Goal: Task Accomplishment & Management: Use online tool/utility

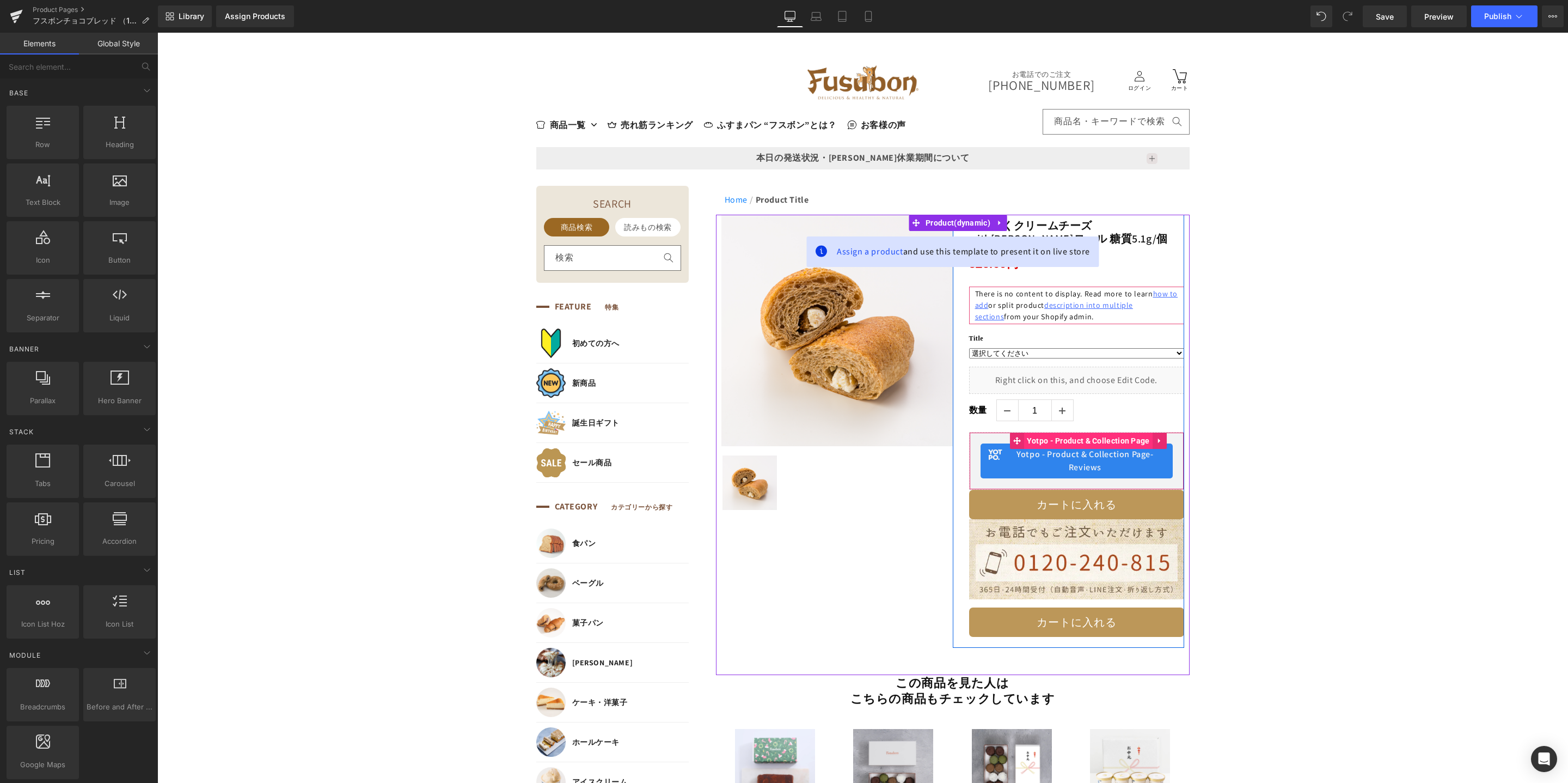
click at [1074, 443] on span "Yotpo - Product & Collection Page" at bounding box center [1088, 441] width 128 height 16
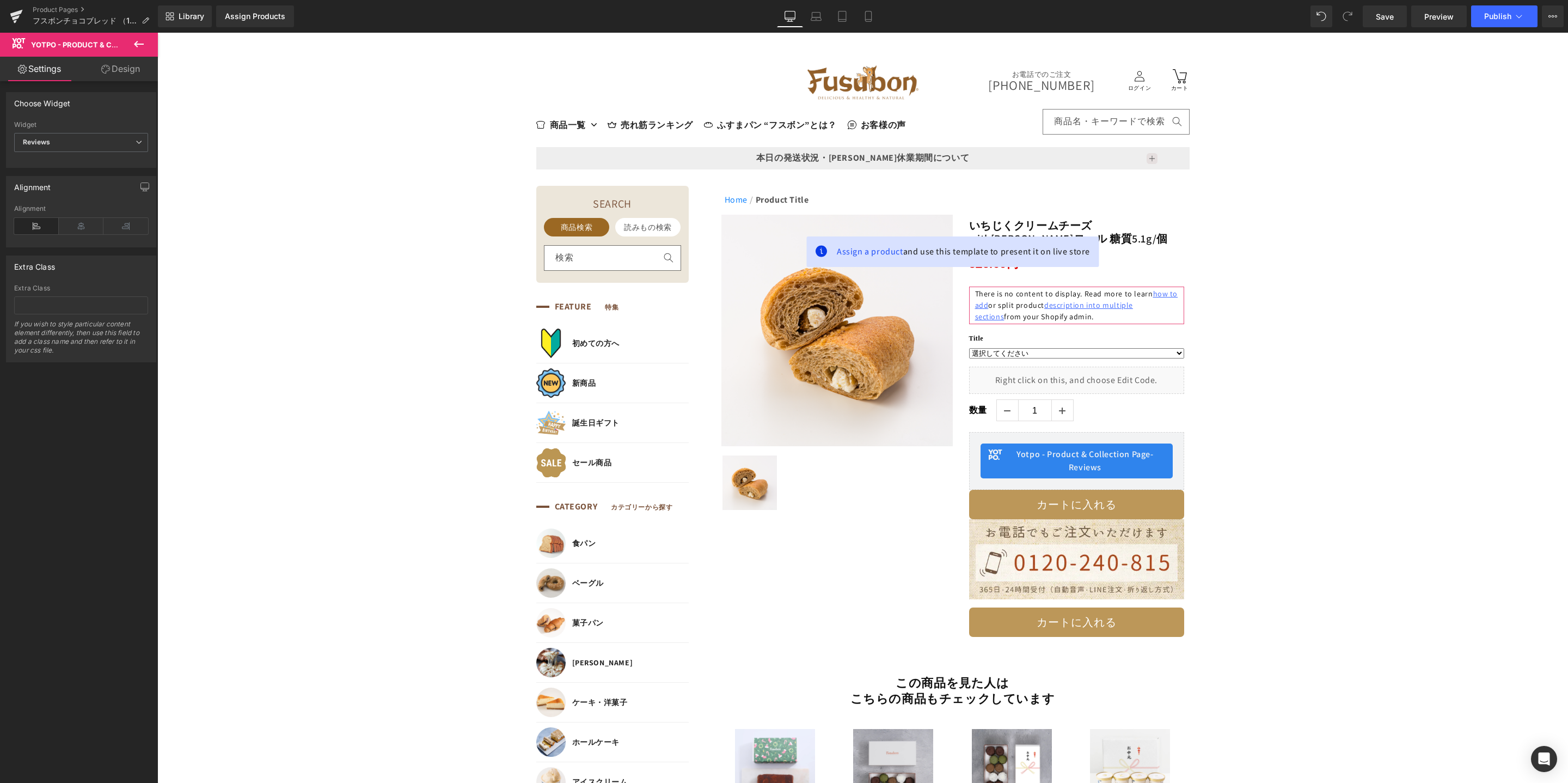
click at [140, 38] on icon at bounding box center [138, 44] width 13 height 13
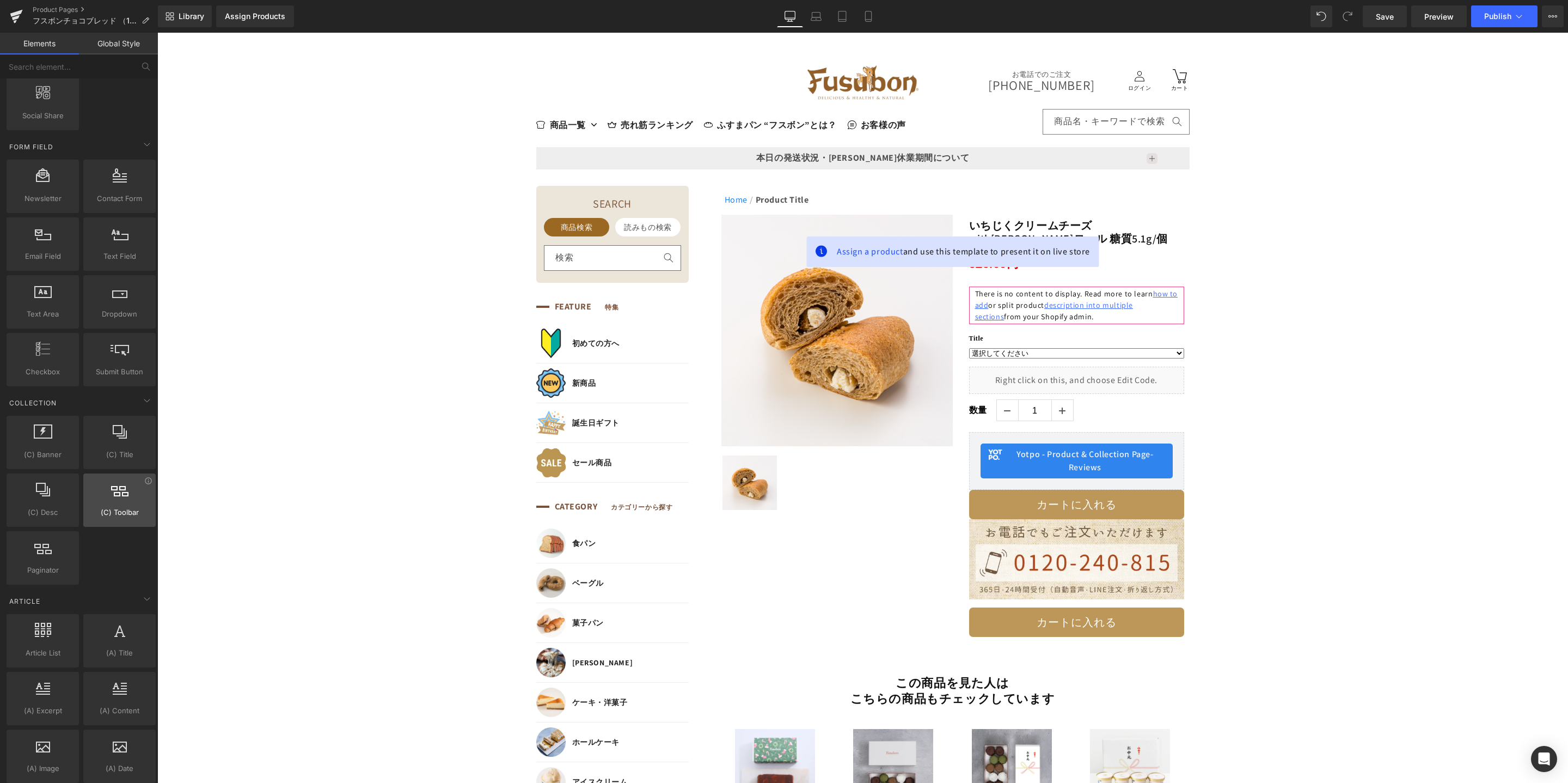
scroll to position [1742, 0]
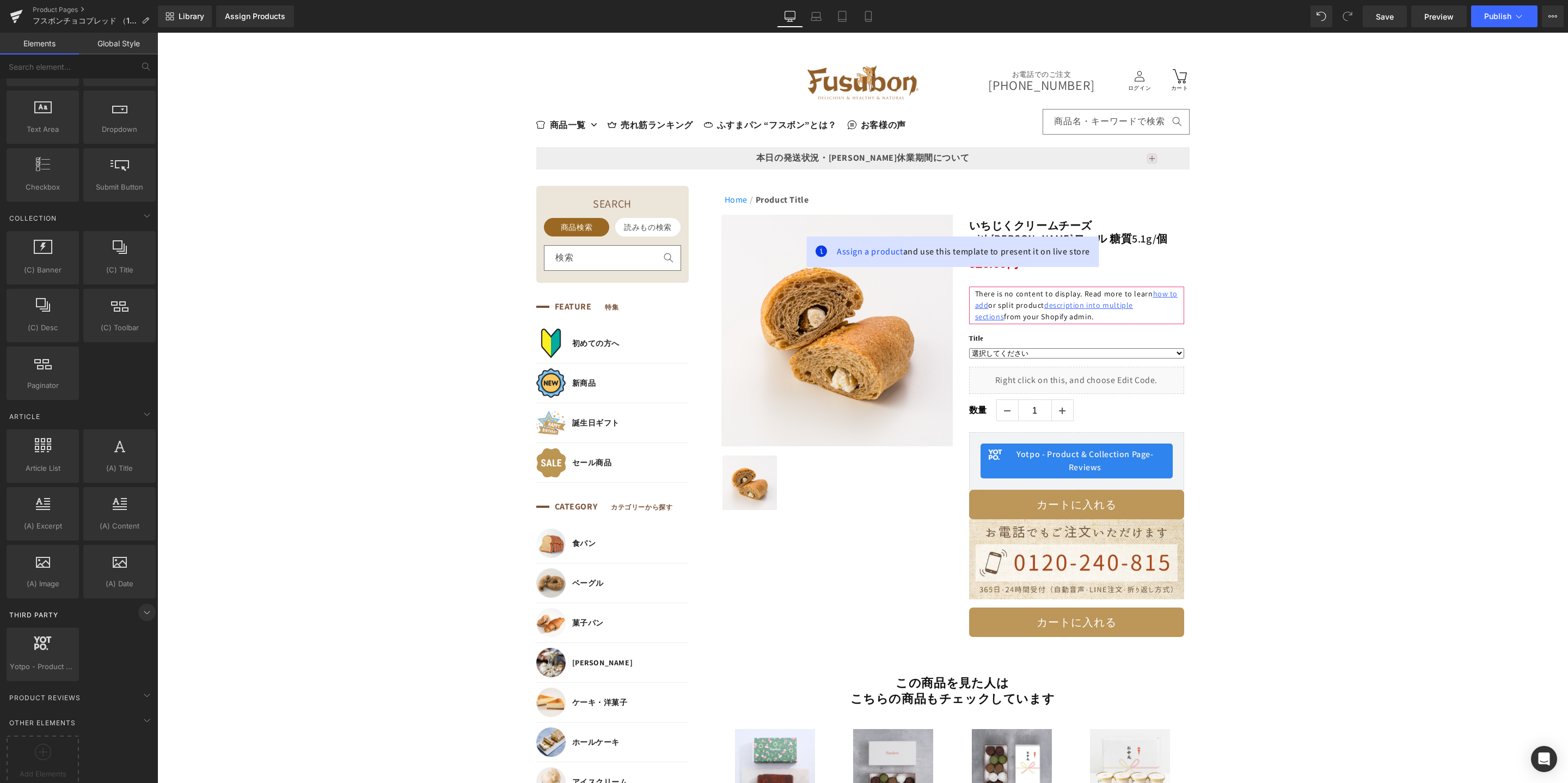
click at [141, 606] on icon at bounding box center [146, 612] width 13 height 13
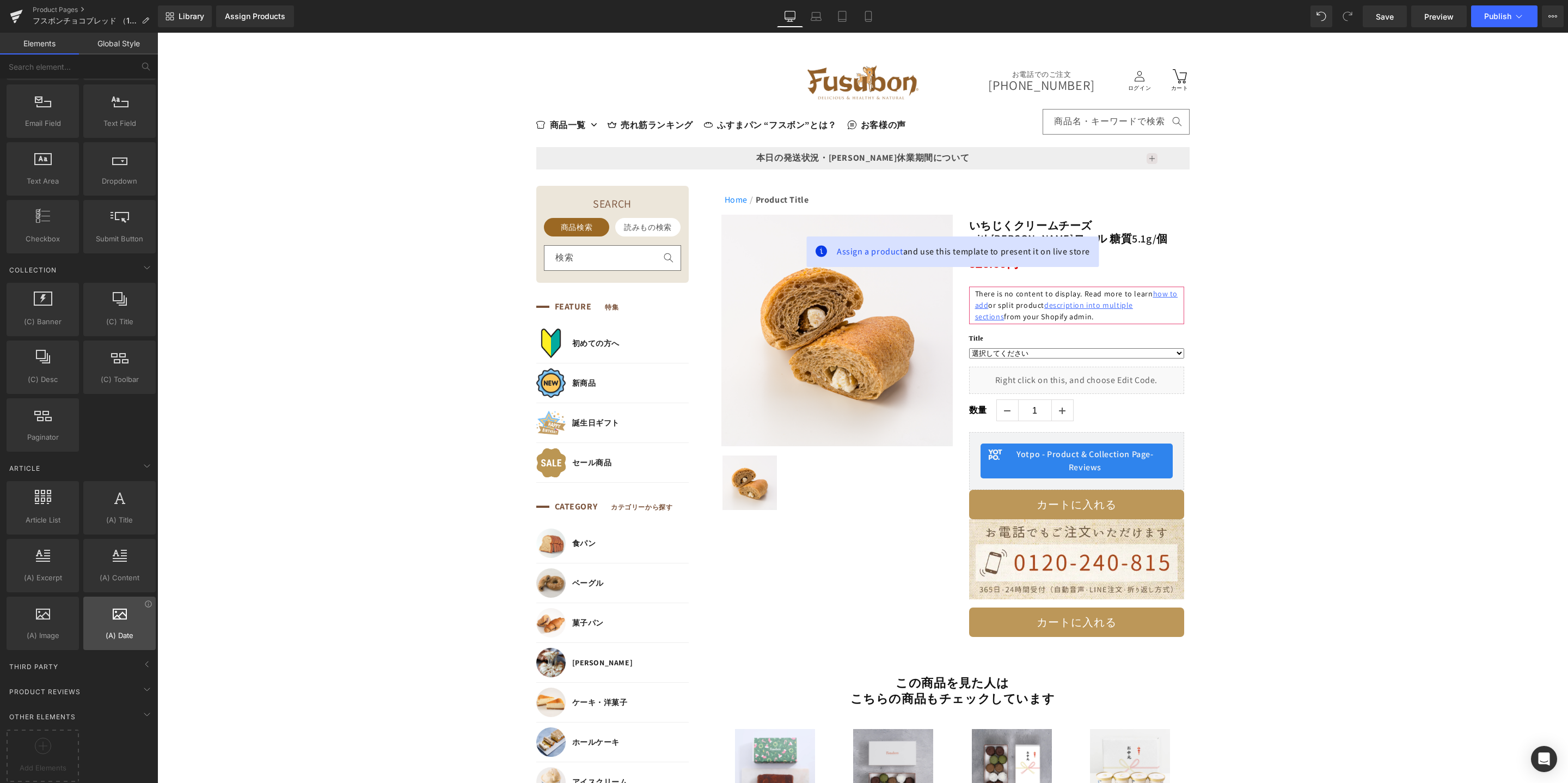
scroll to position [1685, 0]
click at [44, 6] on link "Product Pages" at bounding box center [95, 10] width 125 height 9
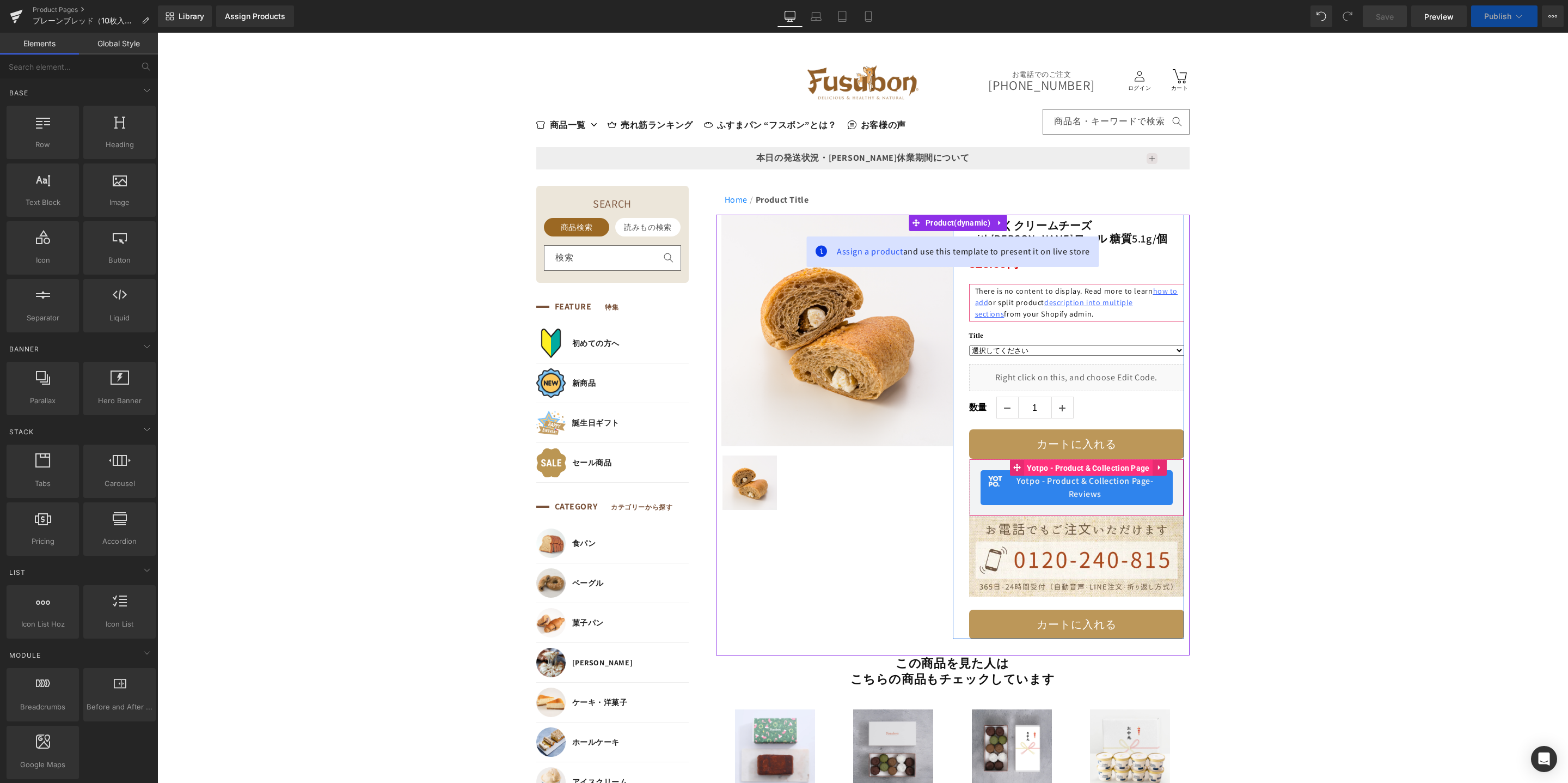
click at [1079, 470] on span "Yotpo - Product & Collection Page" at bounding box center [1088, 468] width 128 height 16
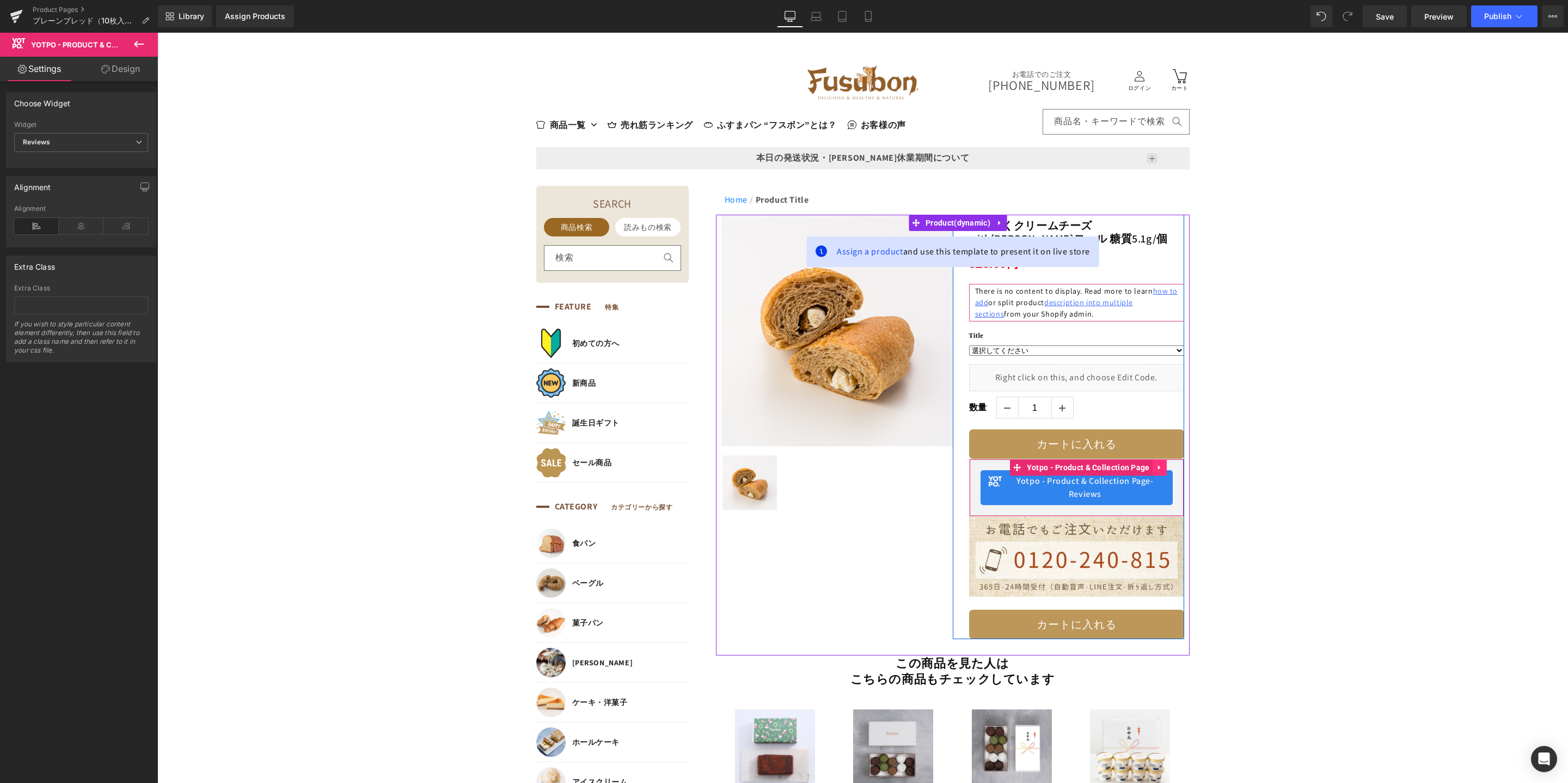
click at [1157, 466] on icon at bounding box center [1160, 467] width 8 height 8
click at [1091, 467] on span "Yotpo - Product & Collection Page" at bounding box center [1088, 468] width 128 height 16
click at [1079, 472] on span "Yotpo - Product & Collection Page" at bounding box center [1088, 467] width 128 height 16
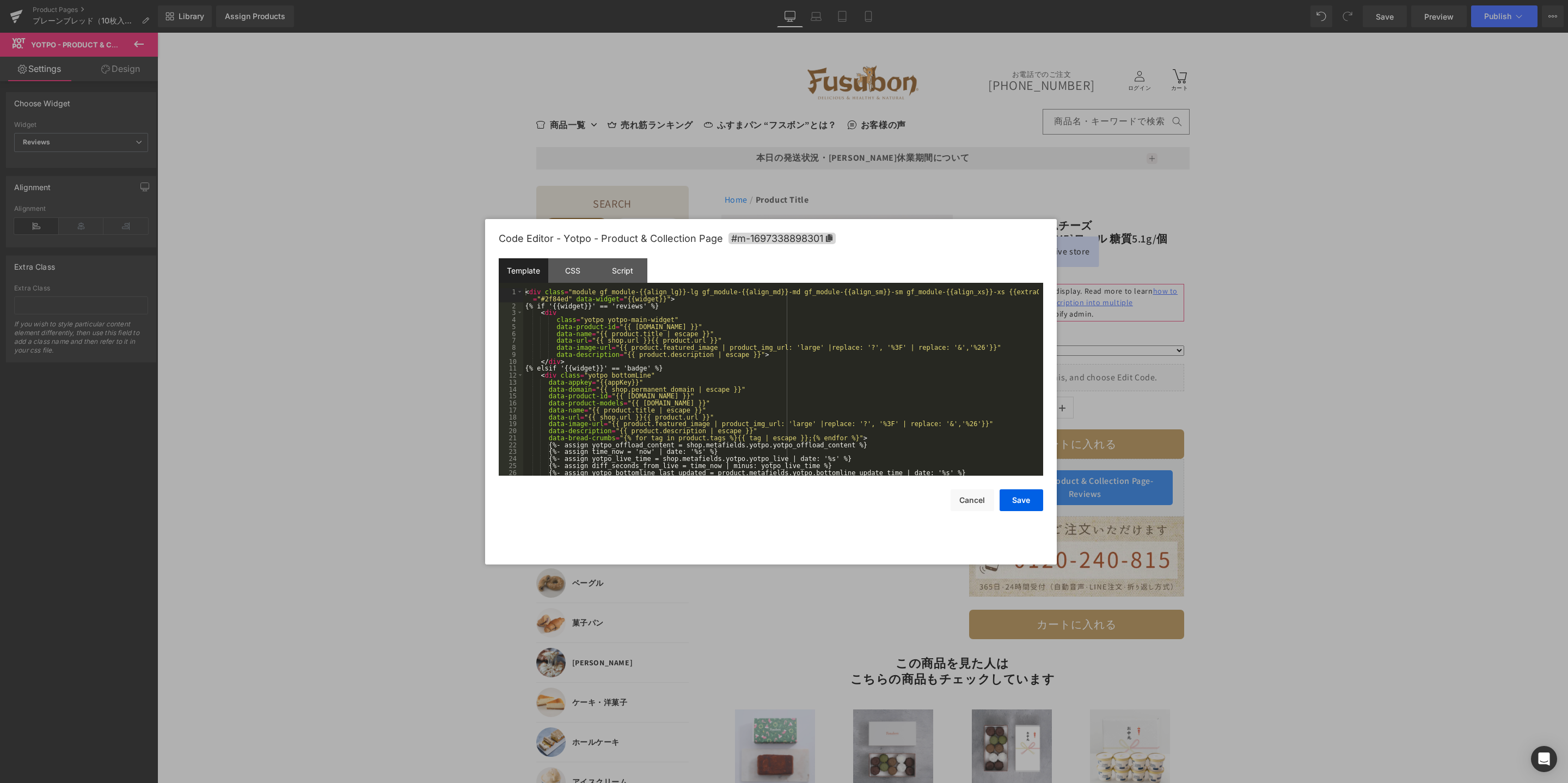
click at [1069, 523] on body "Yotpo - Product & Collection Page You are previewing how the will restyle your …" at bounding box center [784, 391] width 1568 height 783
click at [598, 274] on div "Script" at bounding box center [622, 270] width 50 height 25
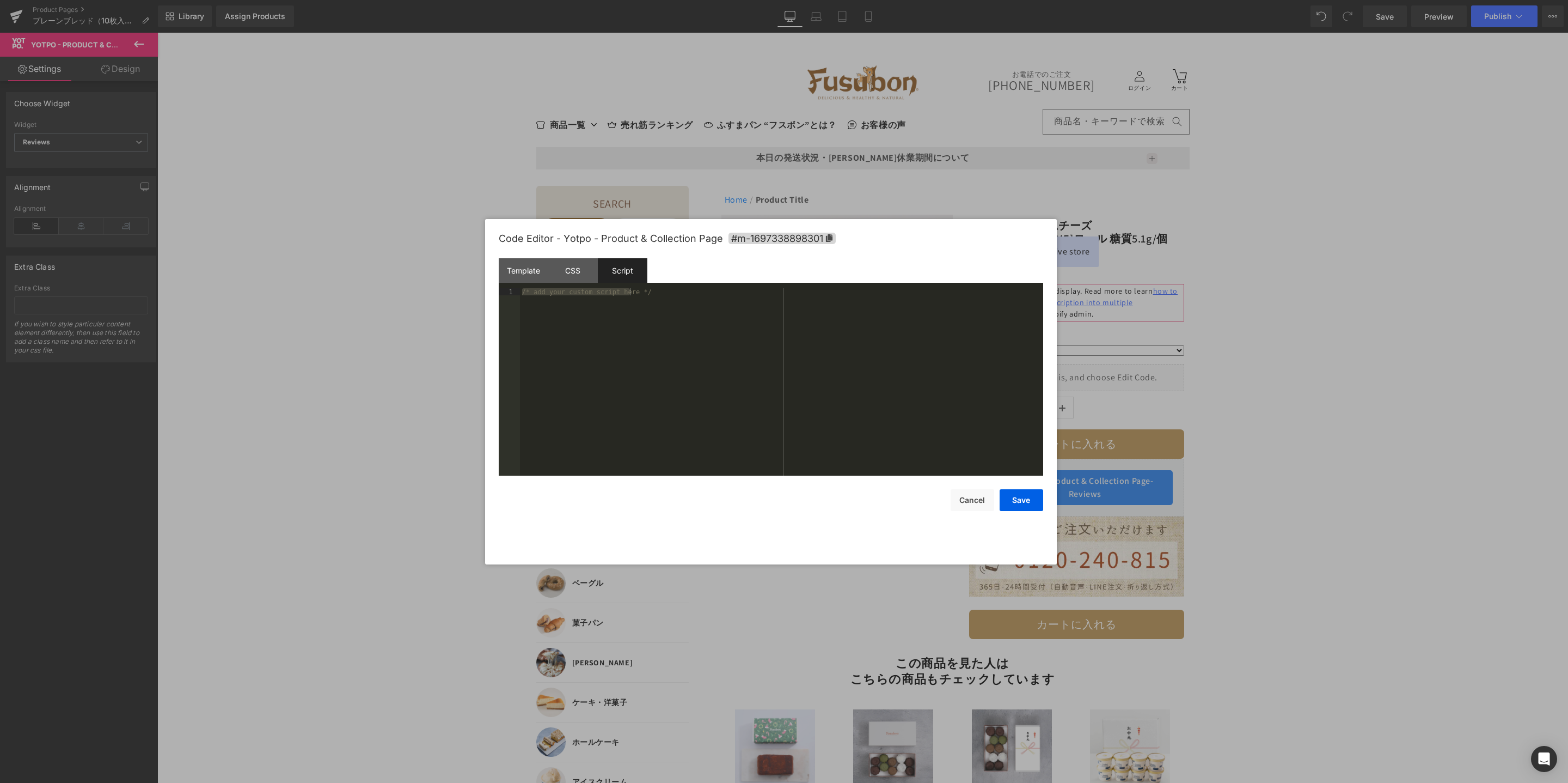
click at [621, 274] on div "Script" at bounding box center [622, 270] width 50 height 25
click at [580, 277] on div "CSS" at bounding box center [573, 270] width 50 height 25
click at [538, 274] on div "Template" at bounding box center [523, 270] width 50 height 25
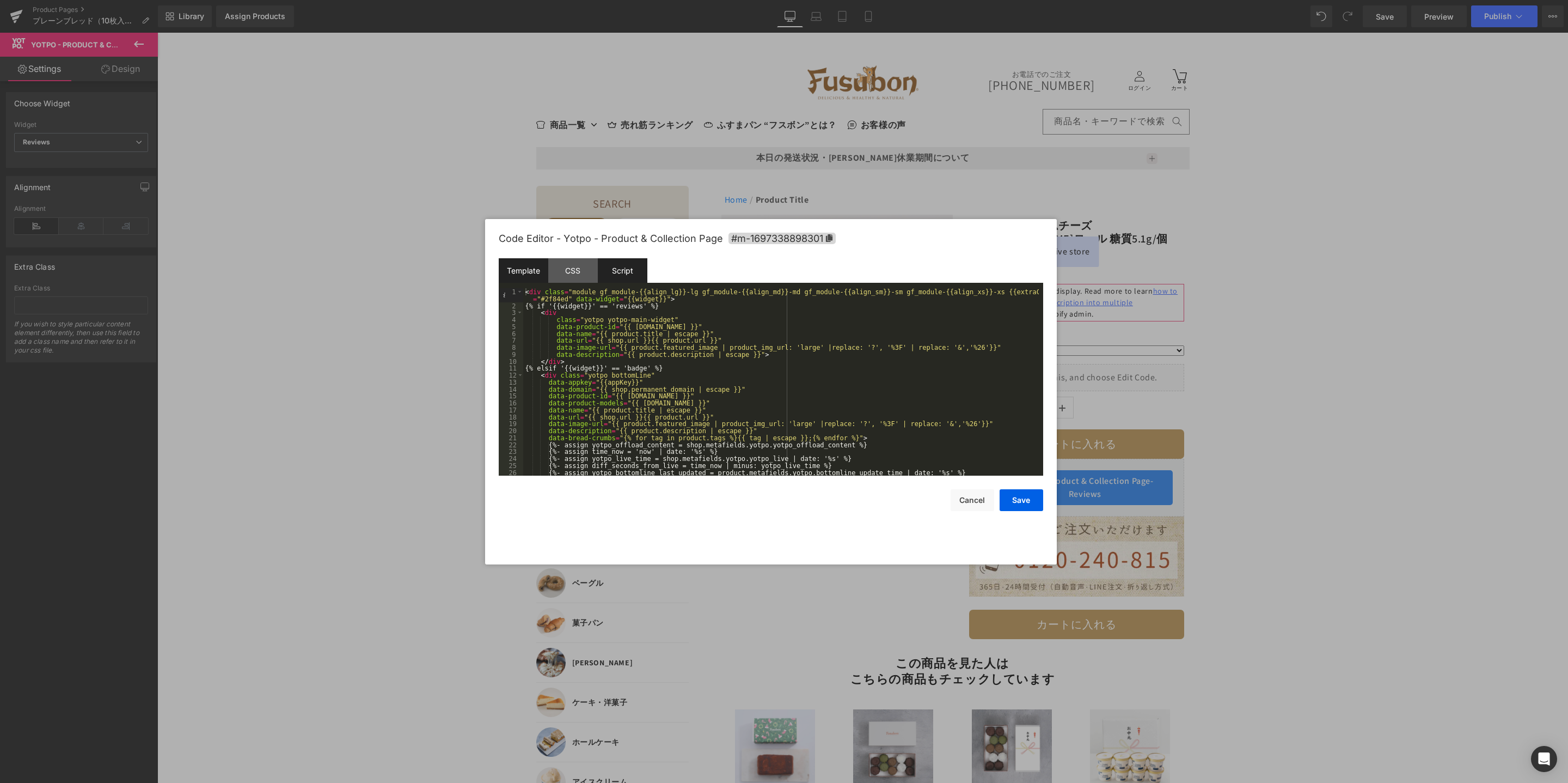
click at [621, 274] on div "Script" at bounding box center [622, 270] width 50 height 25
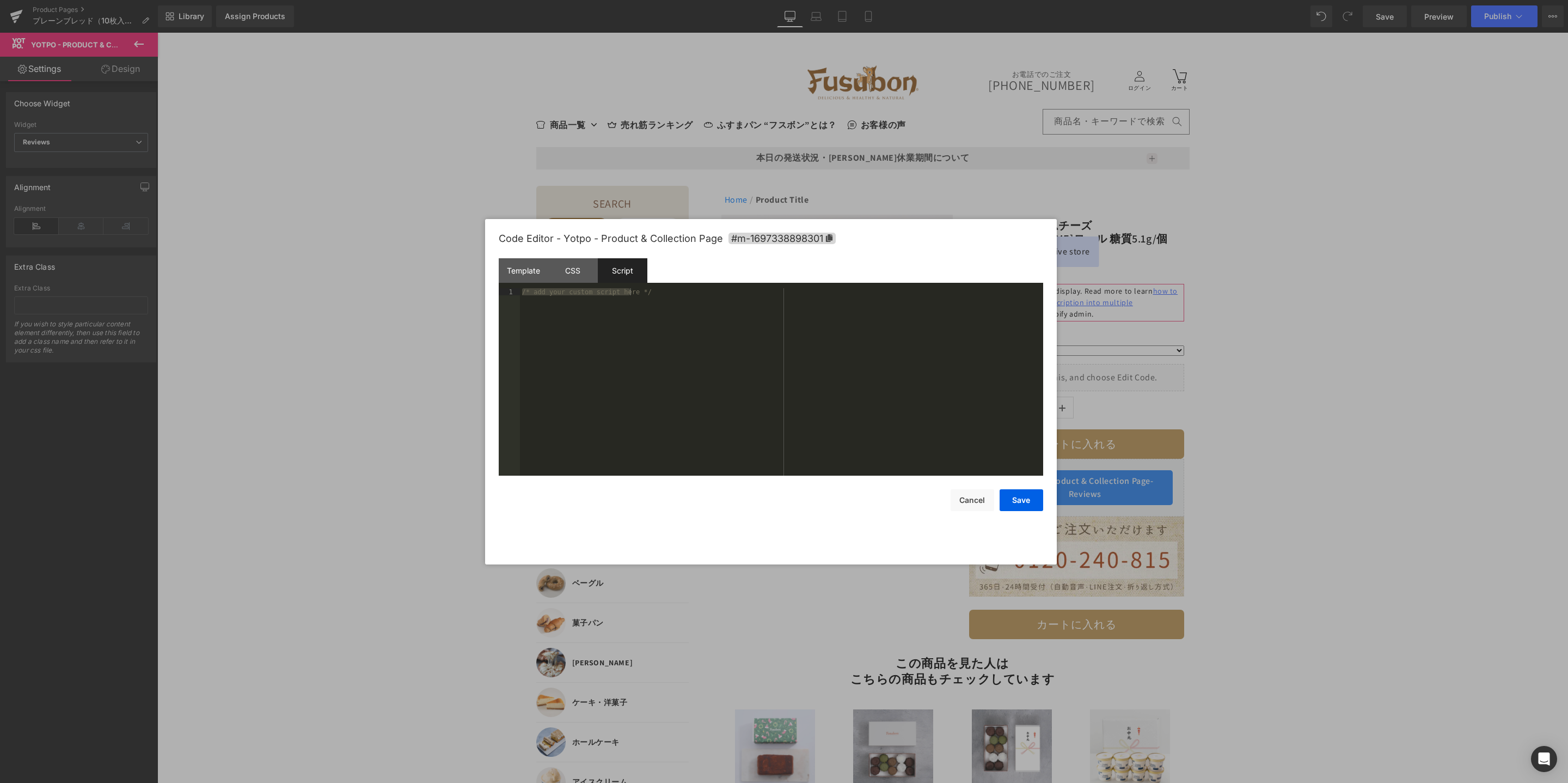
drag, startPoint x: 625, startPoint y: 296, endPoint x: 645, endPoint y: 308, distance: 23.3
click at [625, 297] on div "/* add your custom script here */" at bounding box center [781, 389] width 523 height 201
drag, startPoint x: 648, startPoint y: 297, endPoint x: 505, endPoint y: 289, distance: 143.2
click at [505, 289] on pre "1 /* add your custom script here */ XXXXXXXXXXXXXXXXXXXXXXXXXXXXXXXXXXXXXXXXXXX…" at bounding box center [771, 382] width 544 height 187
click at [1034, 506] on button "Save" at bounding box center [1021, 500] width 43 height 22
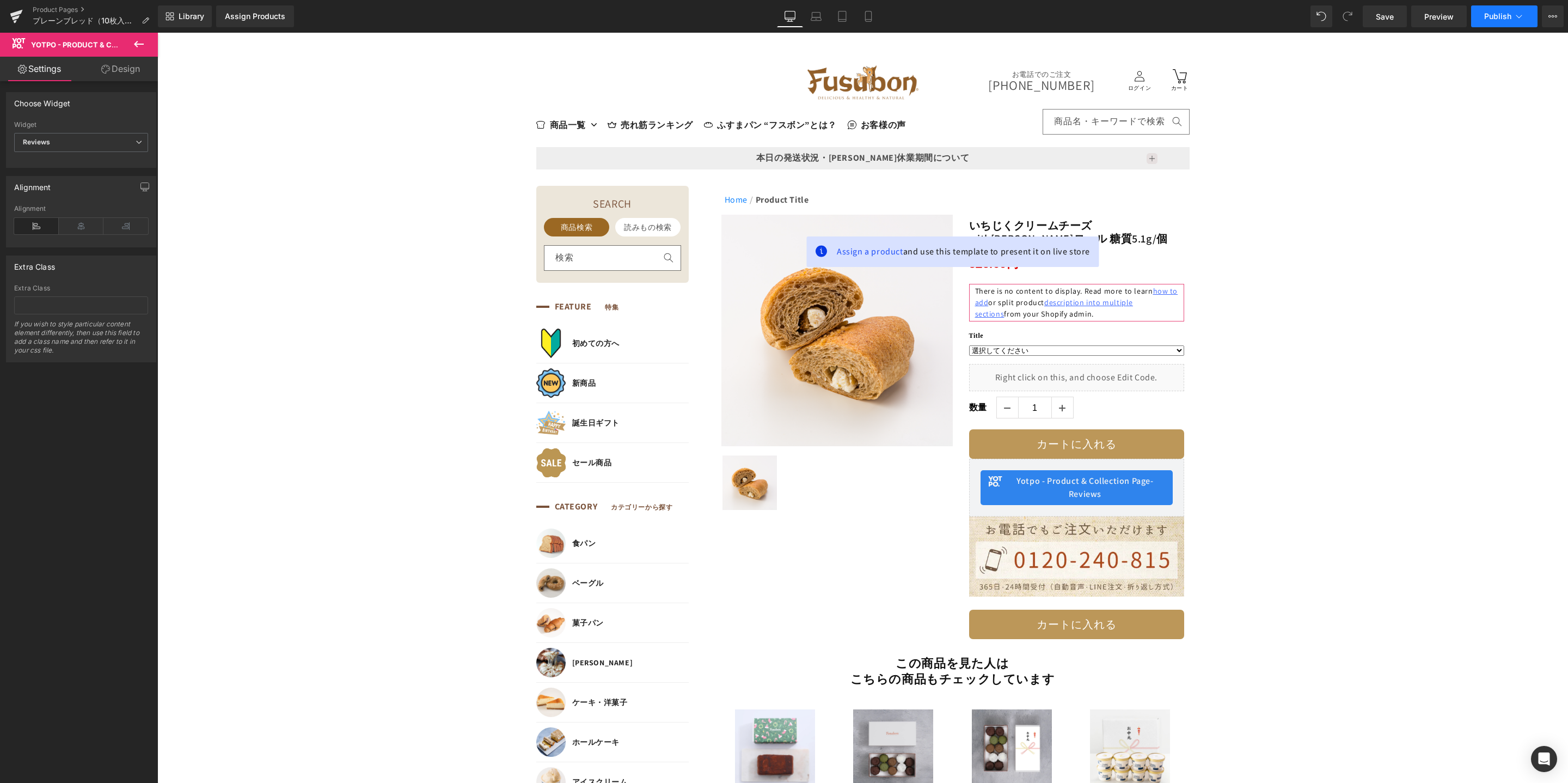
click at [1508, 13] on span "Publish" at bounding box center [1498, 16] width 27 height 9
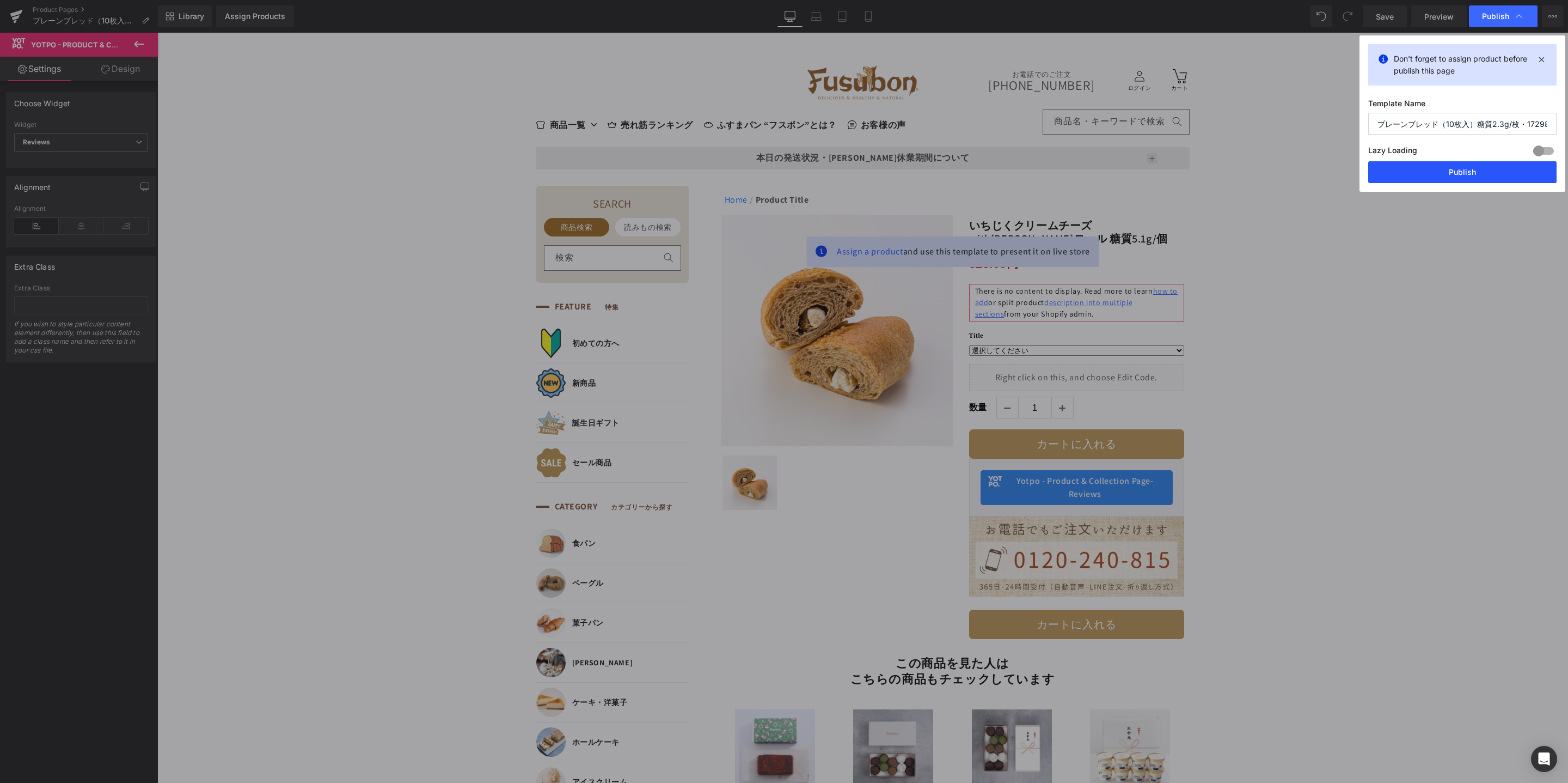
click at [1484, 172] on button "Publish" at bounding box center [1462, 172] width 189 height 22
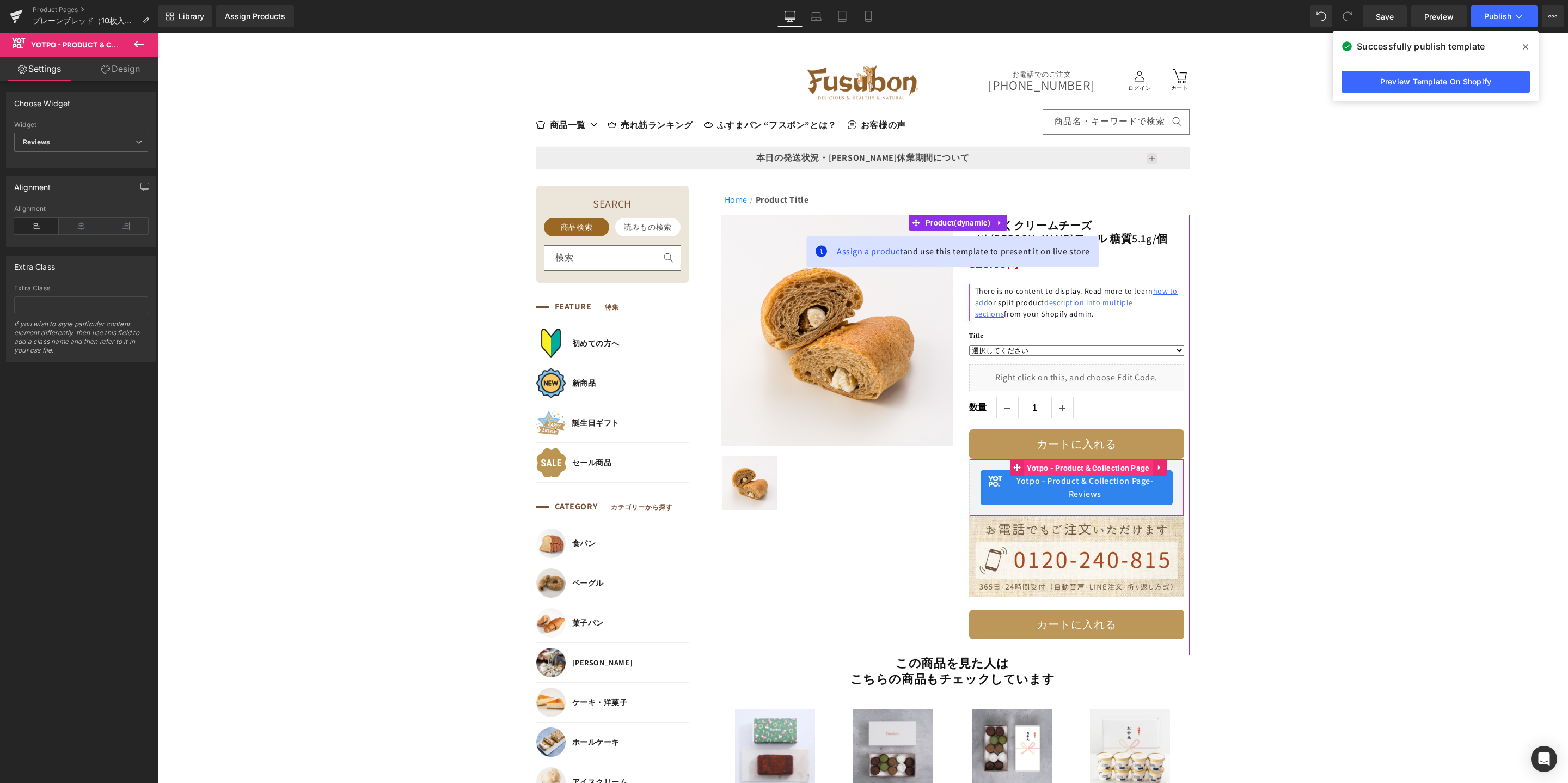
click at [1078, 470] on span "Yotpo - Product & Collection Page" at bounding box center [1088, 468] width 128 height 16
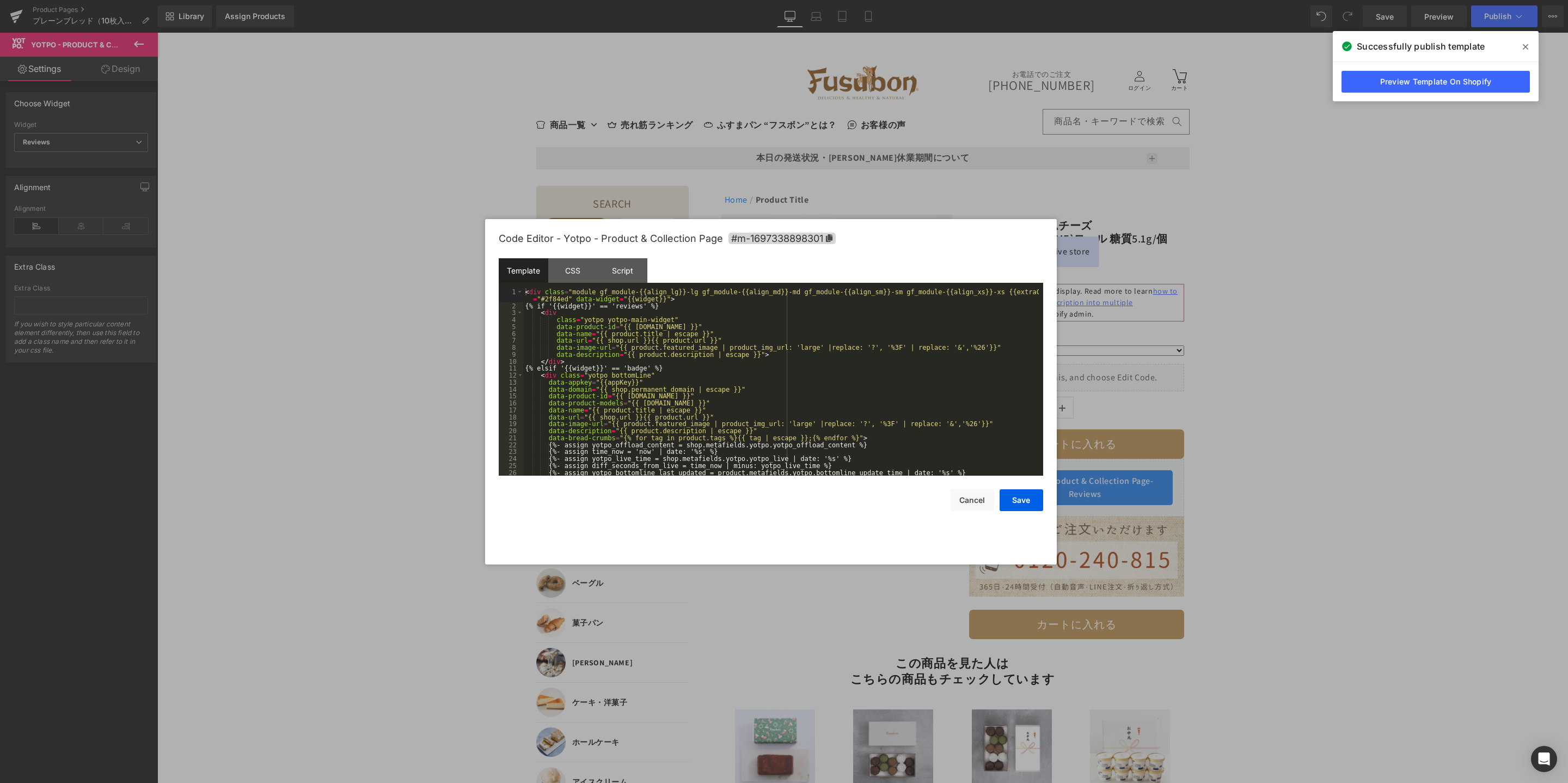
click at [1055, 0] on div "Yotpo - Product & Collection Page You are previewing how the will restyle your …" at bounding box center [784, 0] width 1568 height 0
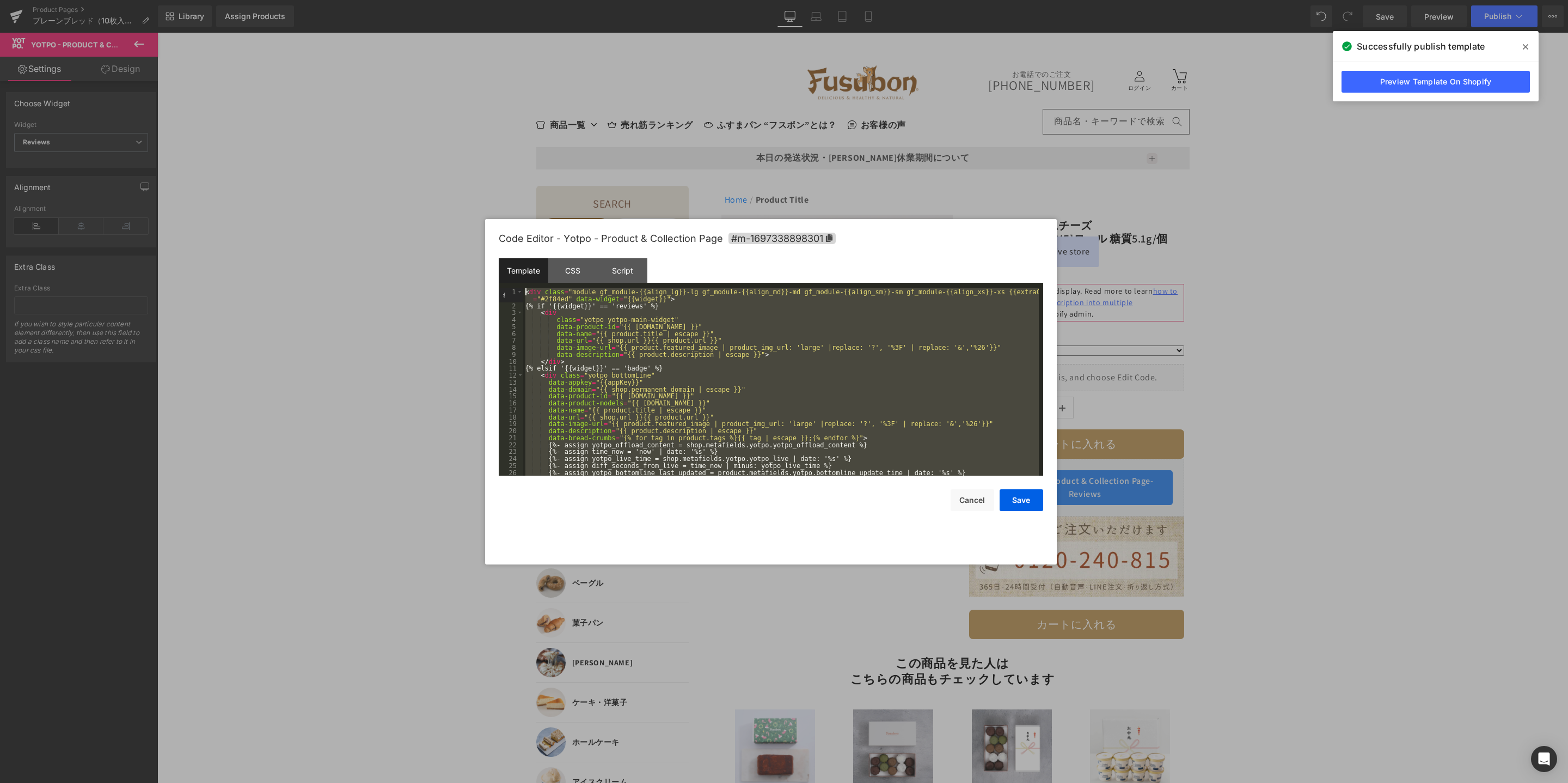
drag, startPoint x: 588, startPoint y: 469, endPoint x: 492, endPoint y: 287, distance: 205.8
click at [492, 287] on div "Code Editor - Yotpo - Product & Collection Page #m-1697338898301 Template CSS S…" at bounding box center [771, 391] width 571 height 345
click at [582, 281] on div "CSS" at bounding box center [573, 270] width 50 height 25
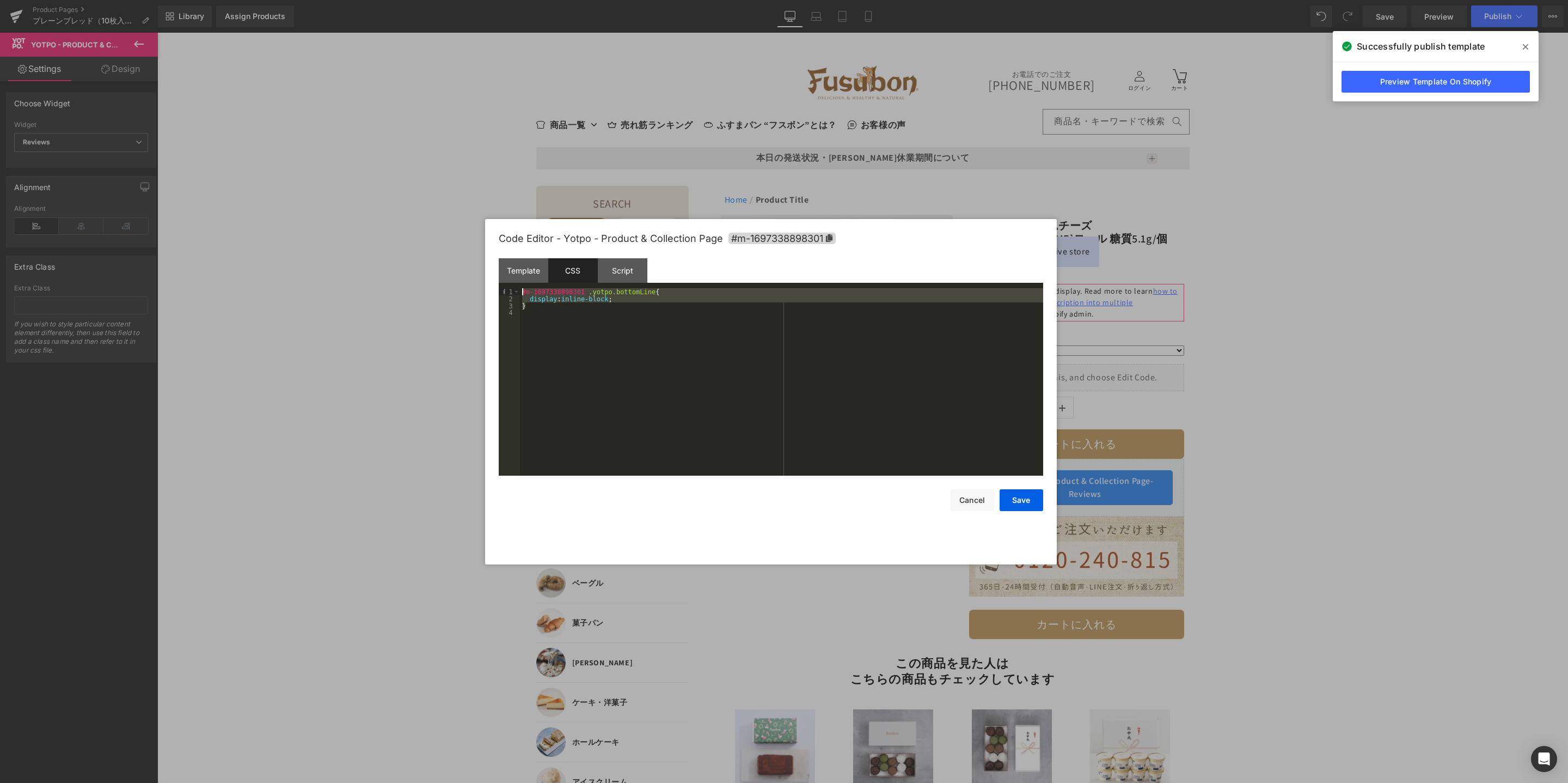
drag, startPoint x: 622, startPoint y: 306, endPoint x: 498, endPoint y: 284, distance: 125.9
click at [499, 284] on div "Template CSS Script Data 1 2 3 4 5 6 7 8 9 10 11 12 13 14 15 16 17 18 19 20 21 …" at bounding box center [771, 367] width 544 height 218
click at [632, 277] on div "Script" at bounding box center [622, 270] width 50 height 25
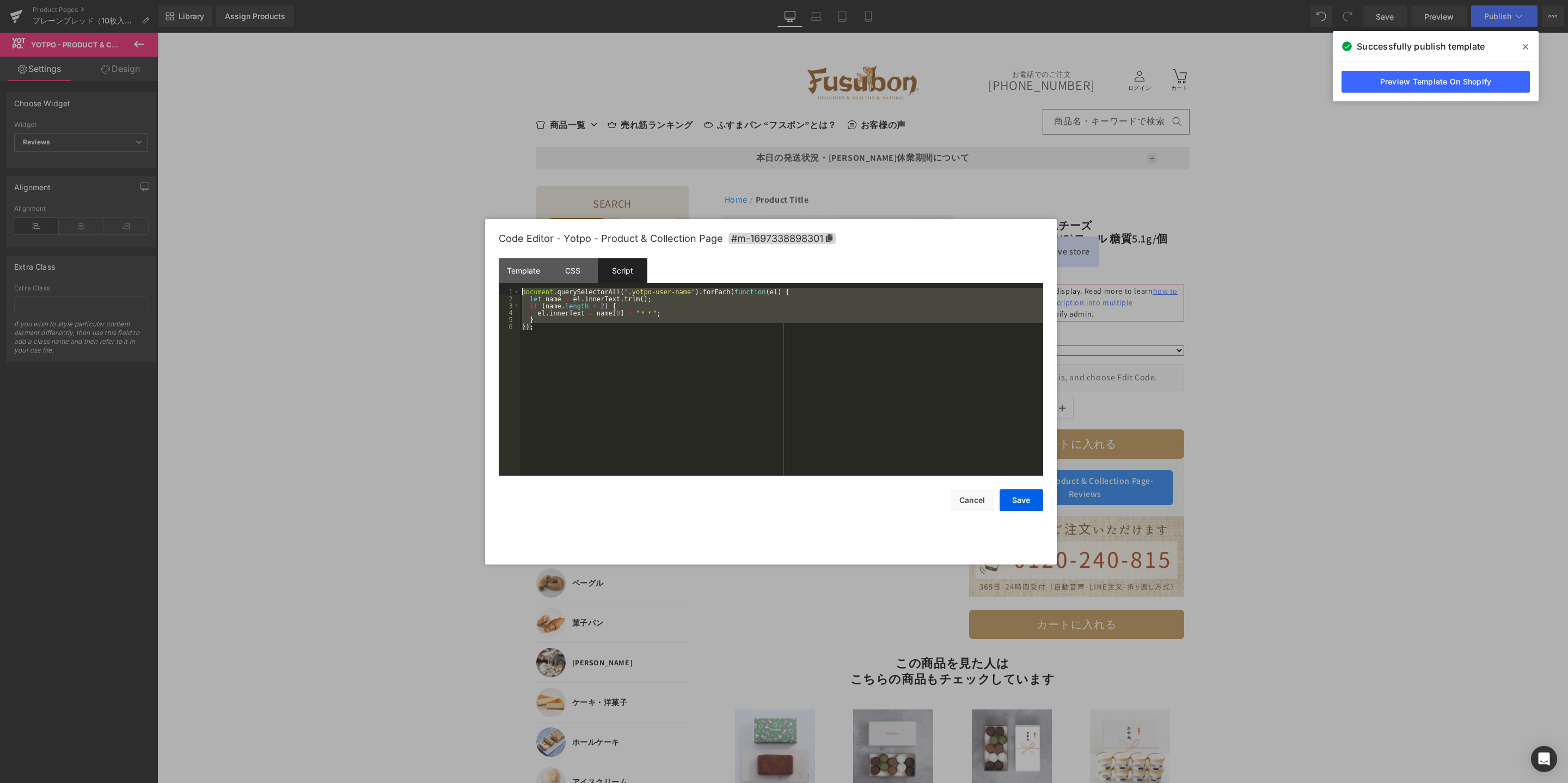
drag, startPoint x: 547, startPoint y: 318, endPoint x: 478, endPoint y: 267, distance: 85.8
click at [478, 268] on body "Yotpo - Product & Collection Page You are previewing how the will restyle your …" at bounding box center [784, 391] width 1568 height 783
click at [622, 267] on div "Script" at bounding box center [622, 270] width 50 height 25
click at [574, 331] on div "document . querySelectorAll ( '.yotpo-user-name' ) . forEach ( function ( el ) …" at bounding box center [781, 389] width 523 height 201
drag, startPoint x: 568, startPoint y: 331, endPoint x: 514, endPoint y: 284, distance: 71.6
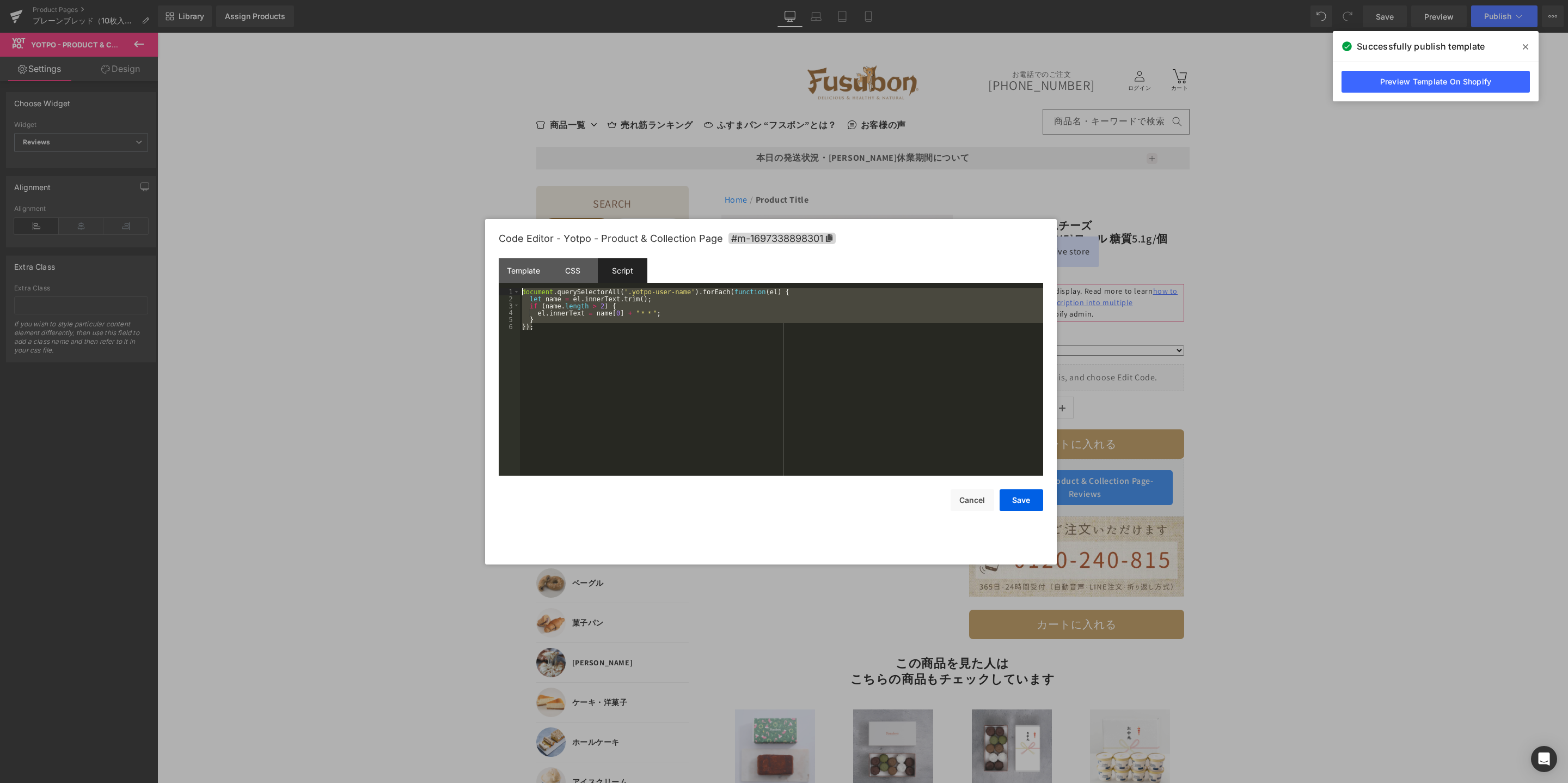
click at [514, 284] on div "Template CSS Script Data 1 2 3 4 5 6 7 8 9 10 11 12 13 14 15 16 17 18 19 20 21 …" at bounding box center [771, 367] width 544 height 218
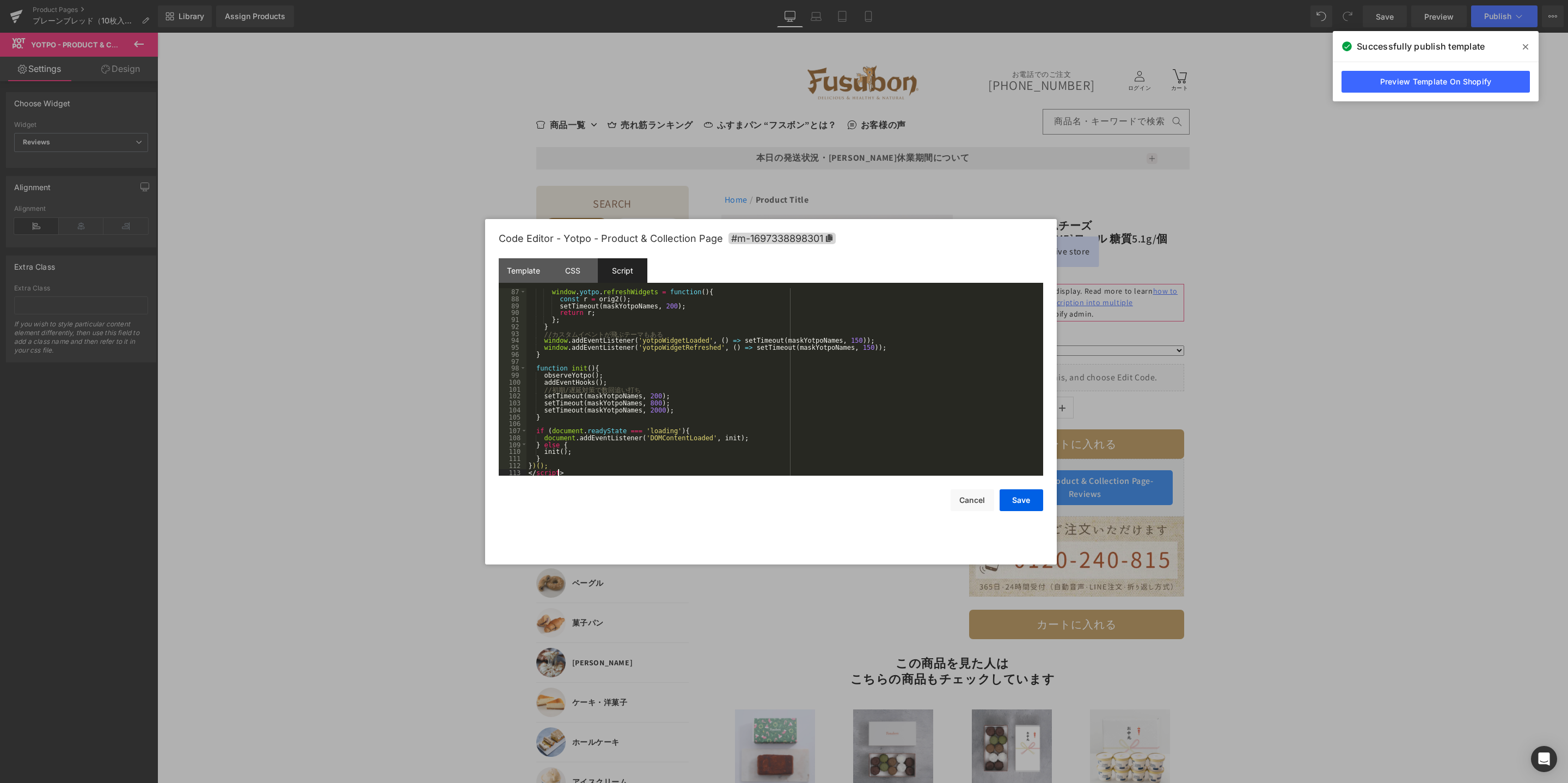
scroll to position [597, 0]
click at [1029, 502] on button "Save" at bounding box center [1021, 500] width 43 height 22
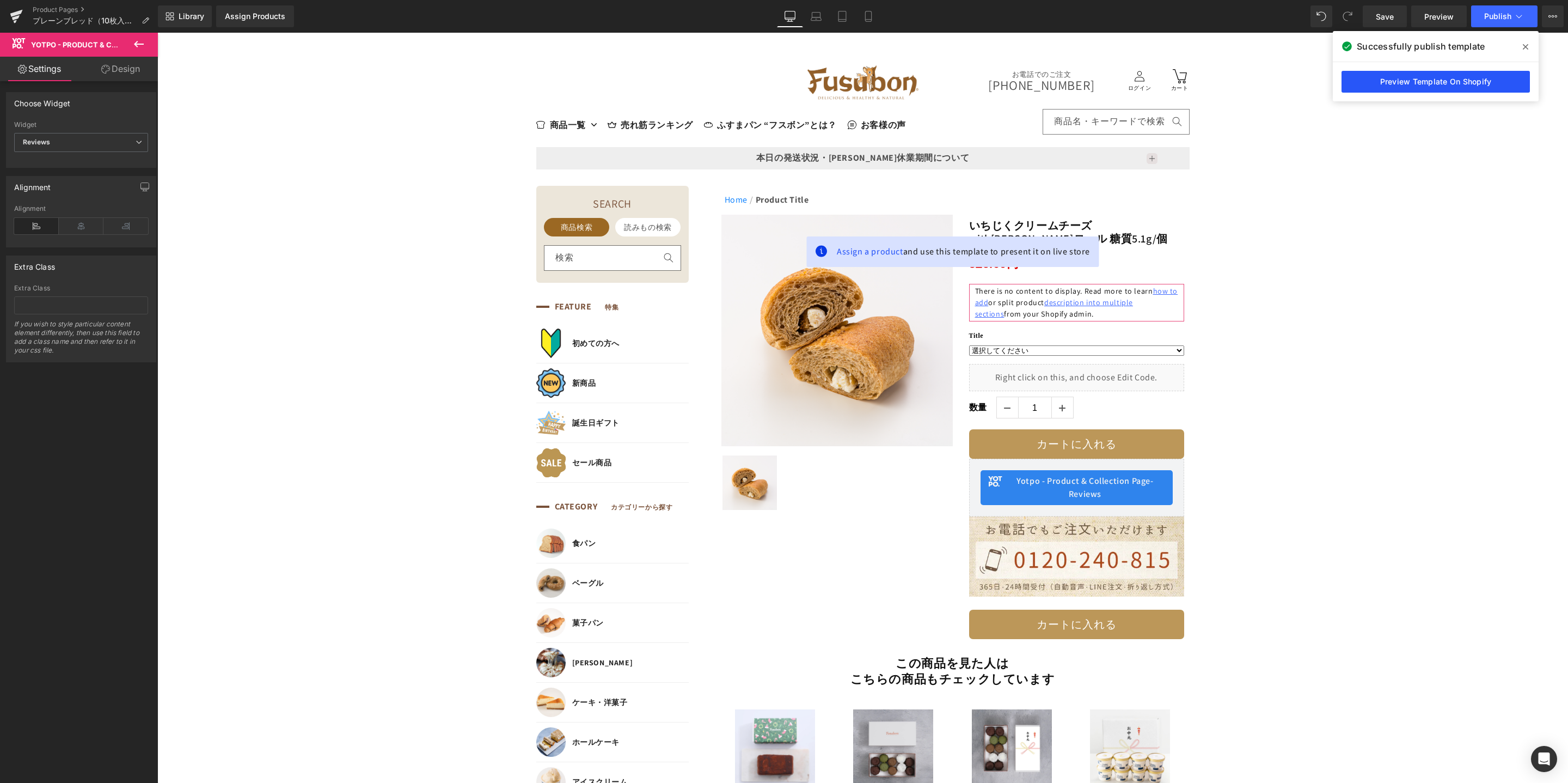
click at [1418, 75] on link "Preview Template On Shopify" at bounding box center [1436, 82] width 189 height 22
click at [1506, 31] on div "Library Assign Products Product Preview No product match your search. Please tr…" at bounding box center [863, 16] width 1410 height 33
click at [1503, 25] on button "Publish" at bounding box center [1505, 16] width 67 height 22
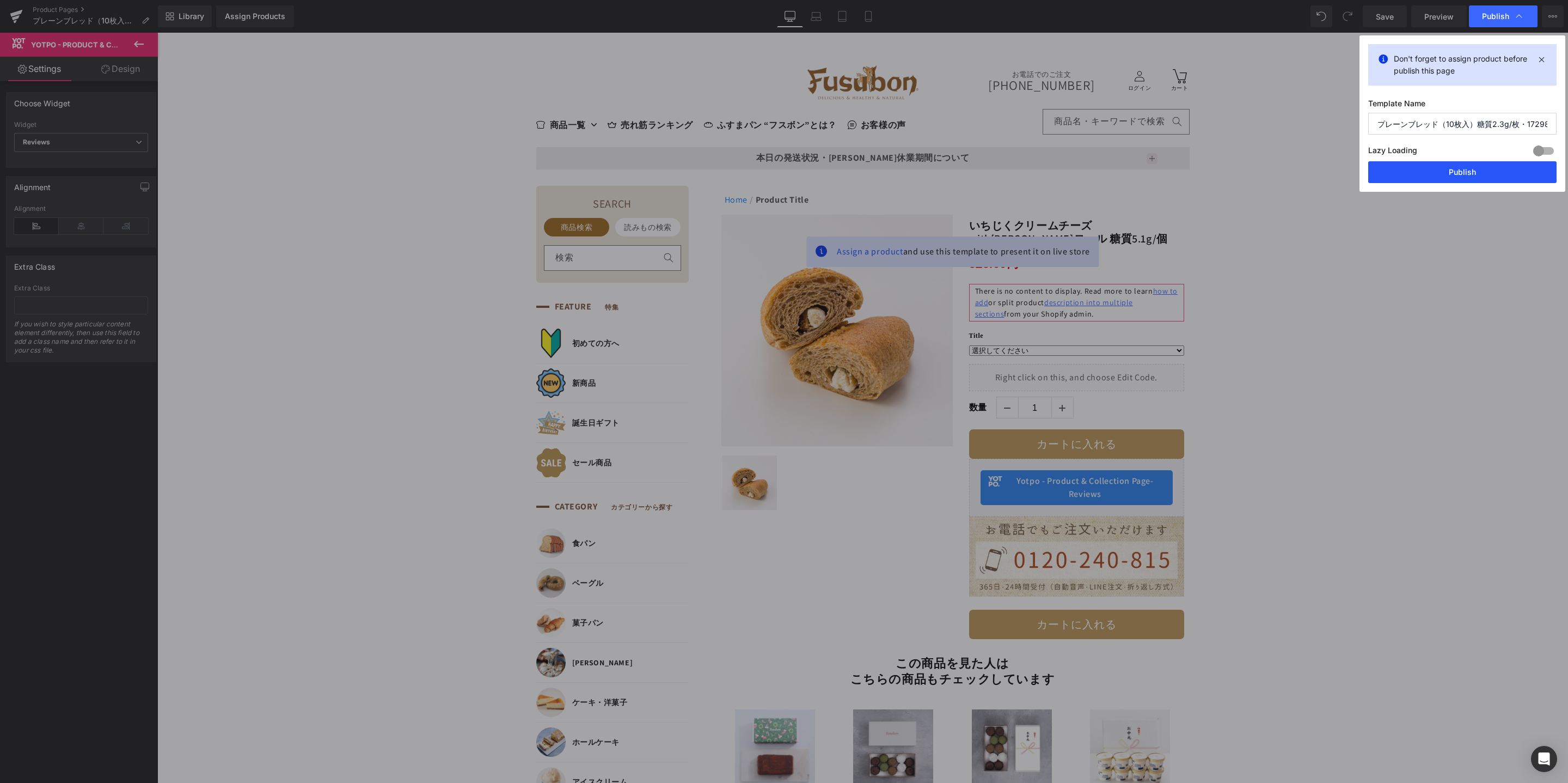
click at [1470, 169] on button "Publish" at bounding box center [1462, 172] width 189 height 22
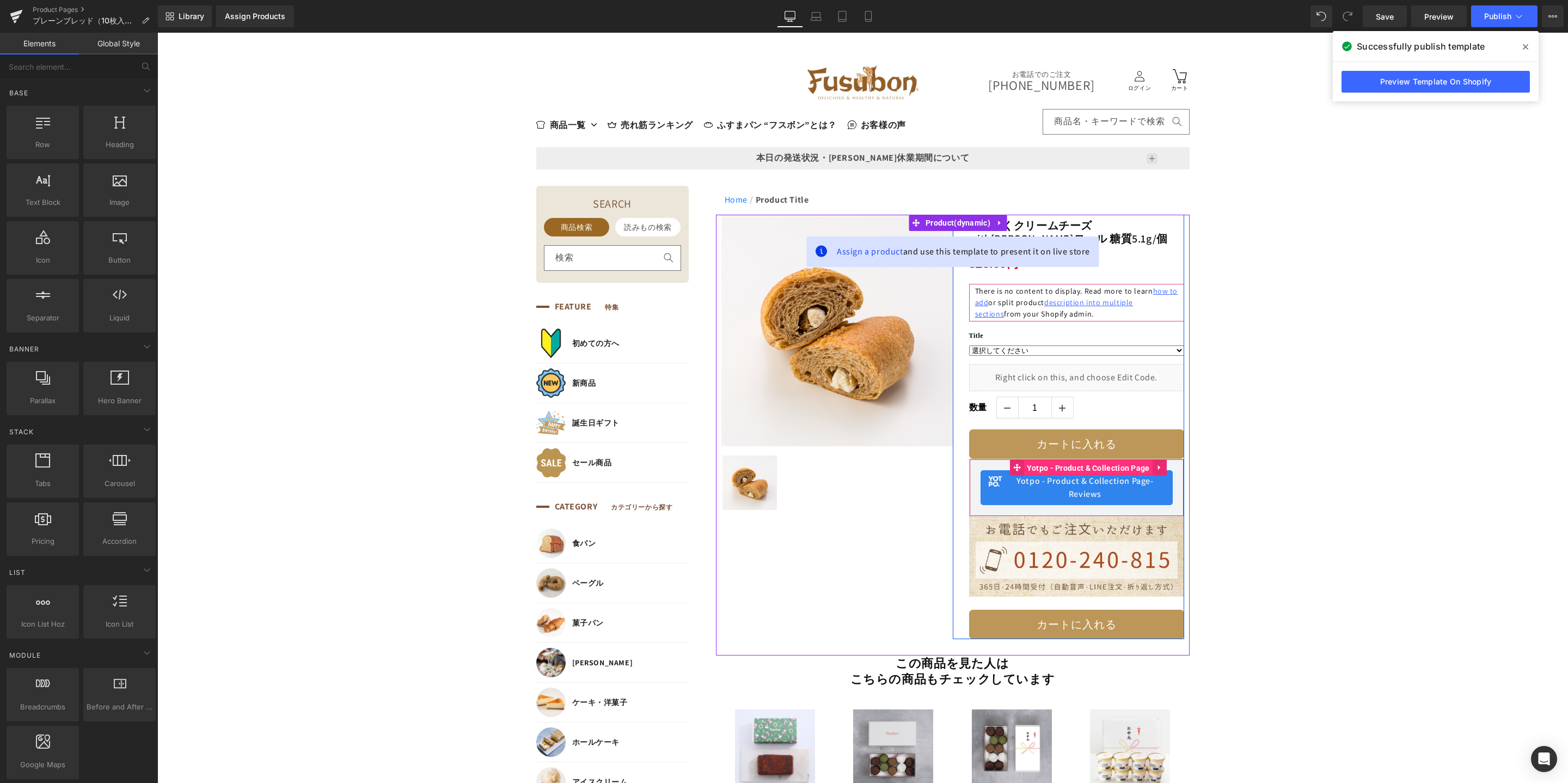
click at [1075, 469] on span "Yotpo - Product & Collection Page" at bounding box center [1088, 468] width 128 height 16
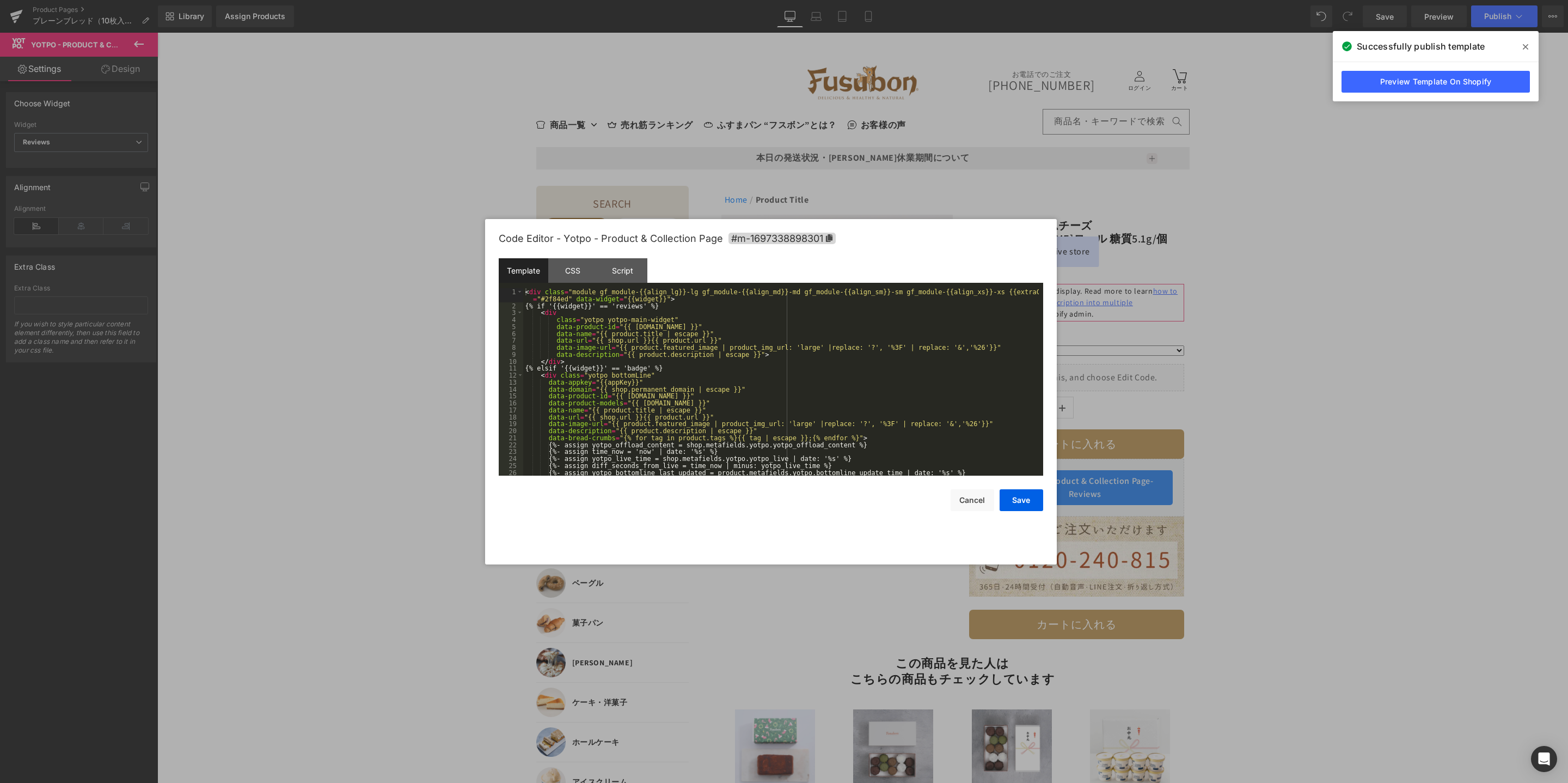
click at [1083, 516] on body "Yotpo - Product & Collection Page You are previewing how the will restyle your …" at bounding box center [784, 391] width 1568 height 783
click at [628, 276] on div "Script" at bounding box center [622, 270] width 50 height 25
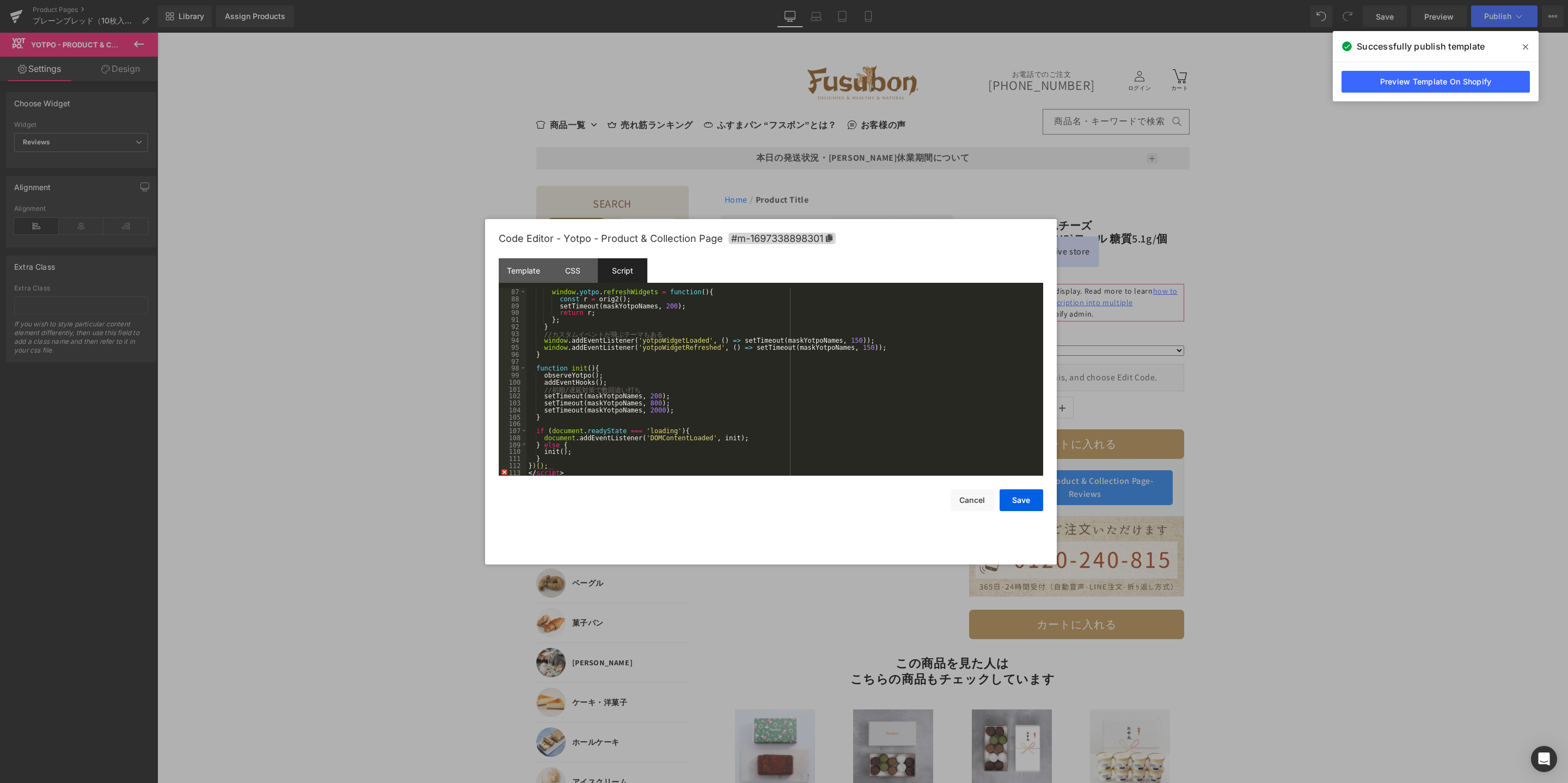
scroll to position [0, 0]
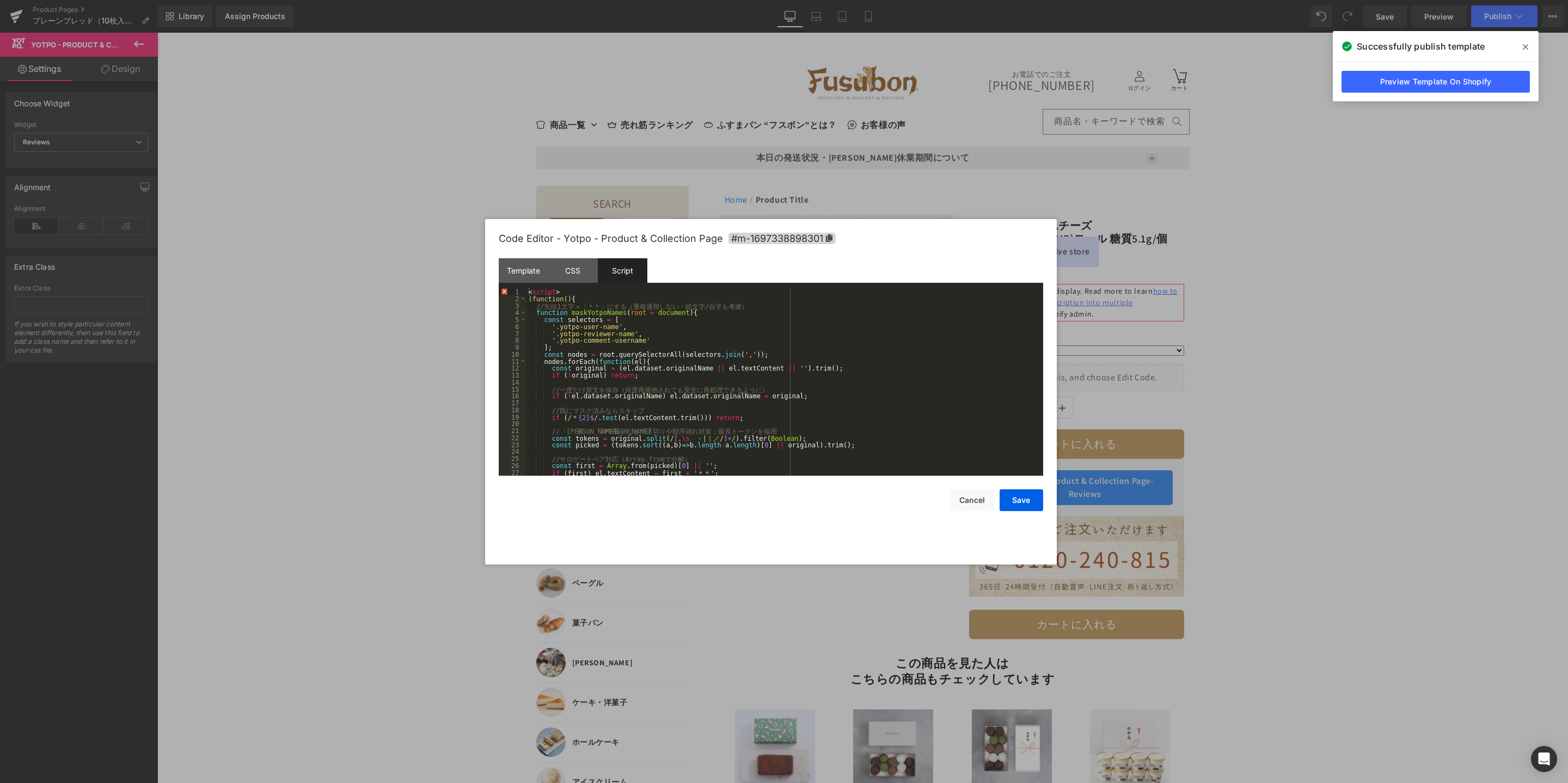
click at [605, 336] on div "< script > (function() { // 先 頭 1 文 字 ＋ 「 ＊ ＊ 」 に す る （ 重 複 適 用 し な い ・ 絵 文 字 /…" at bounding box center [782, 389] width 512 height 201
click at [630, 381] on div "< script > (function() { // 先 頭 1 文 字 ＋ 「 ＊ ＊ 」 に す る （ 重 複 適 用 し な い ・ 絵 文 字 /…" at bounding box center [782, 389] width 512 height 201
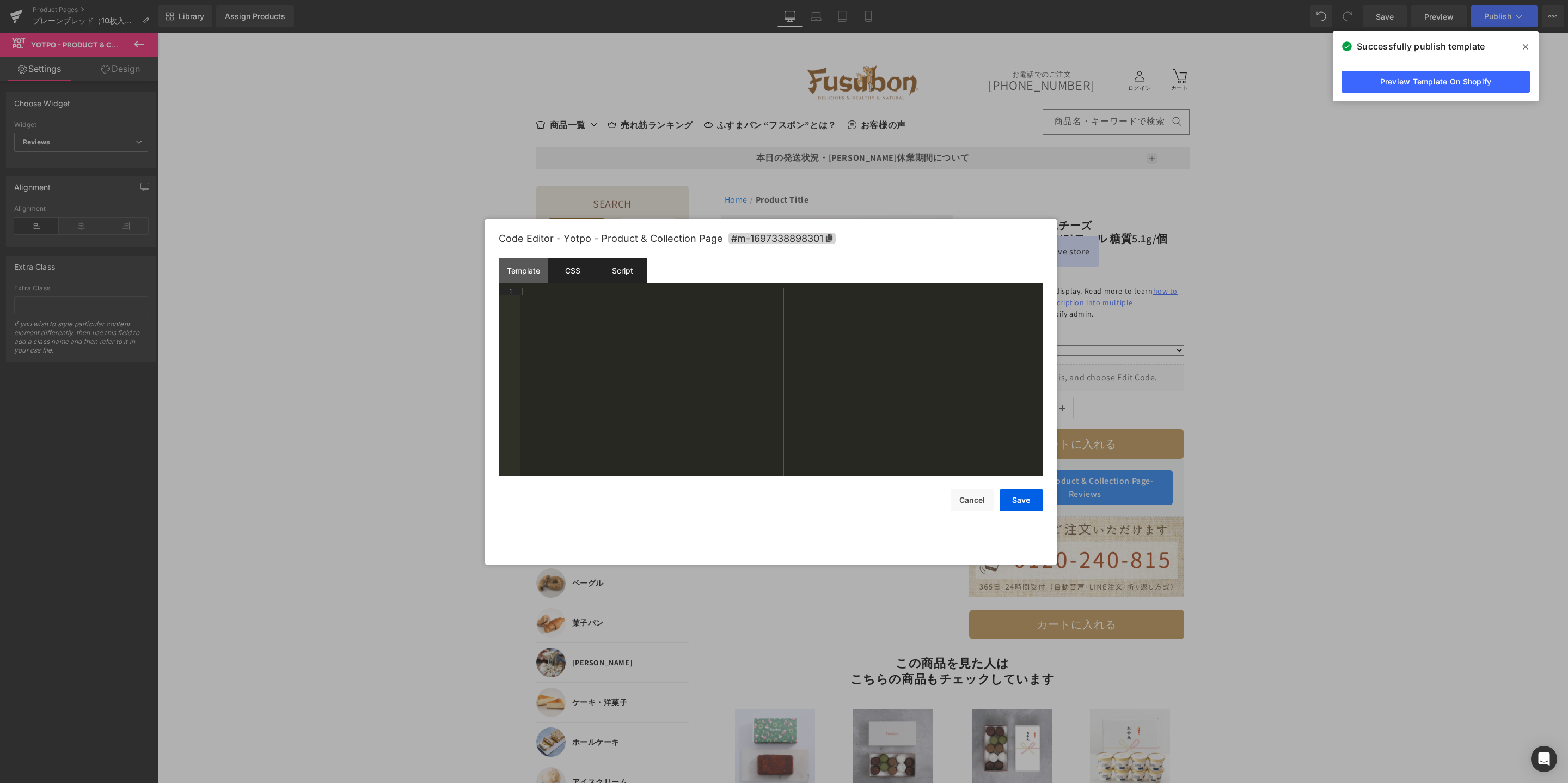
click at [576, 279] on div "CSS" at bounding box center [573, 270] width 50 height 25
click at [575, 318] on div "#m-1697338898301 .yotpo.bottomLine { display : inline-block ; }" at bounding box center [781, 389] width 523 height 201
click at [1020, 501] on button "Save" at bounding box center [1021, 500] width 43 height 22
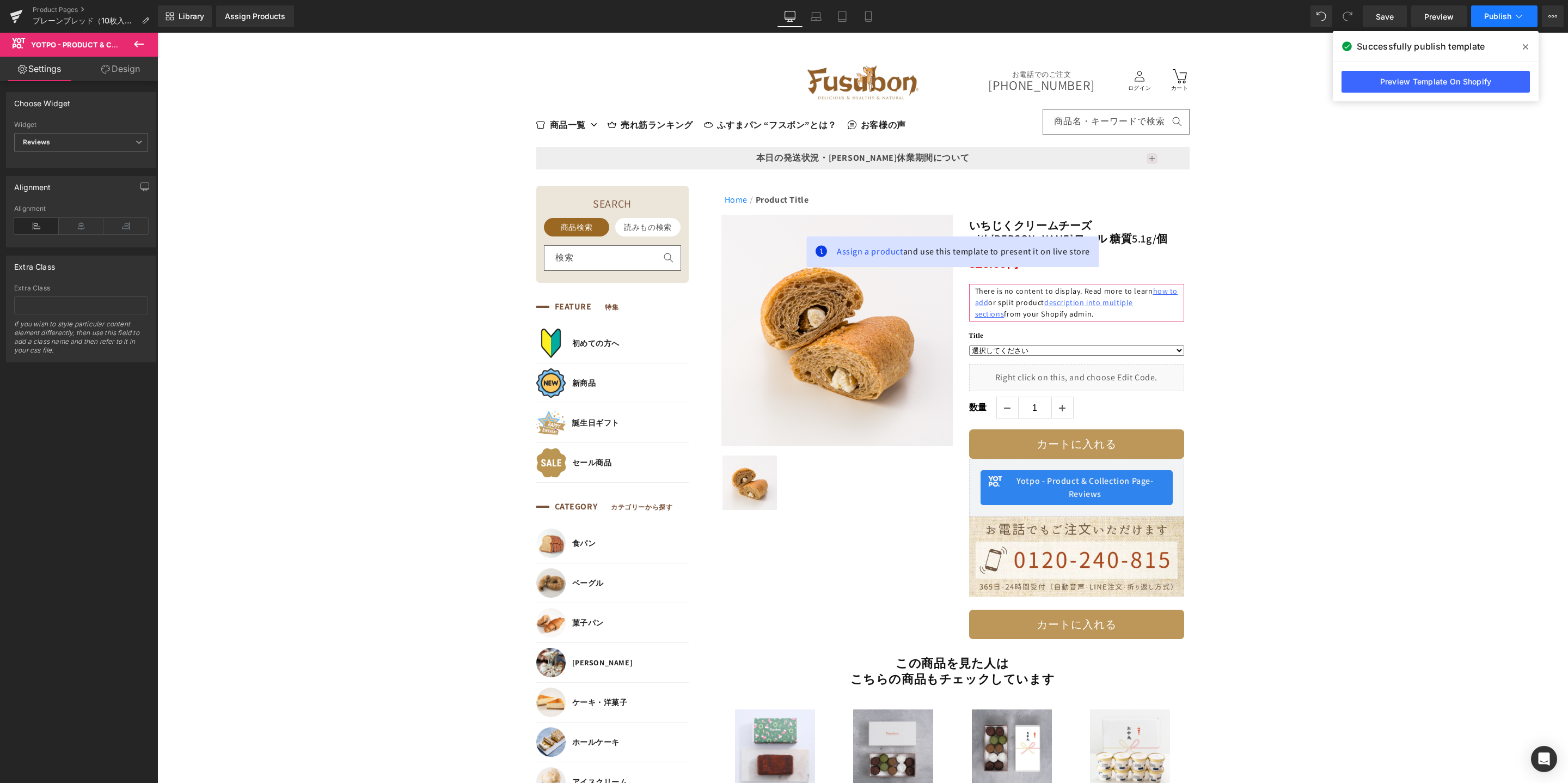
click at [1516, 21] on icon at bounding box center [1519, 16] width 11 height 11
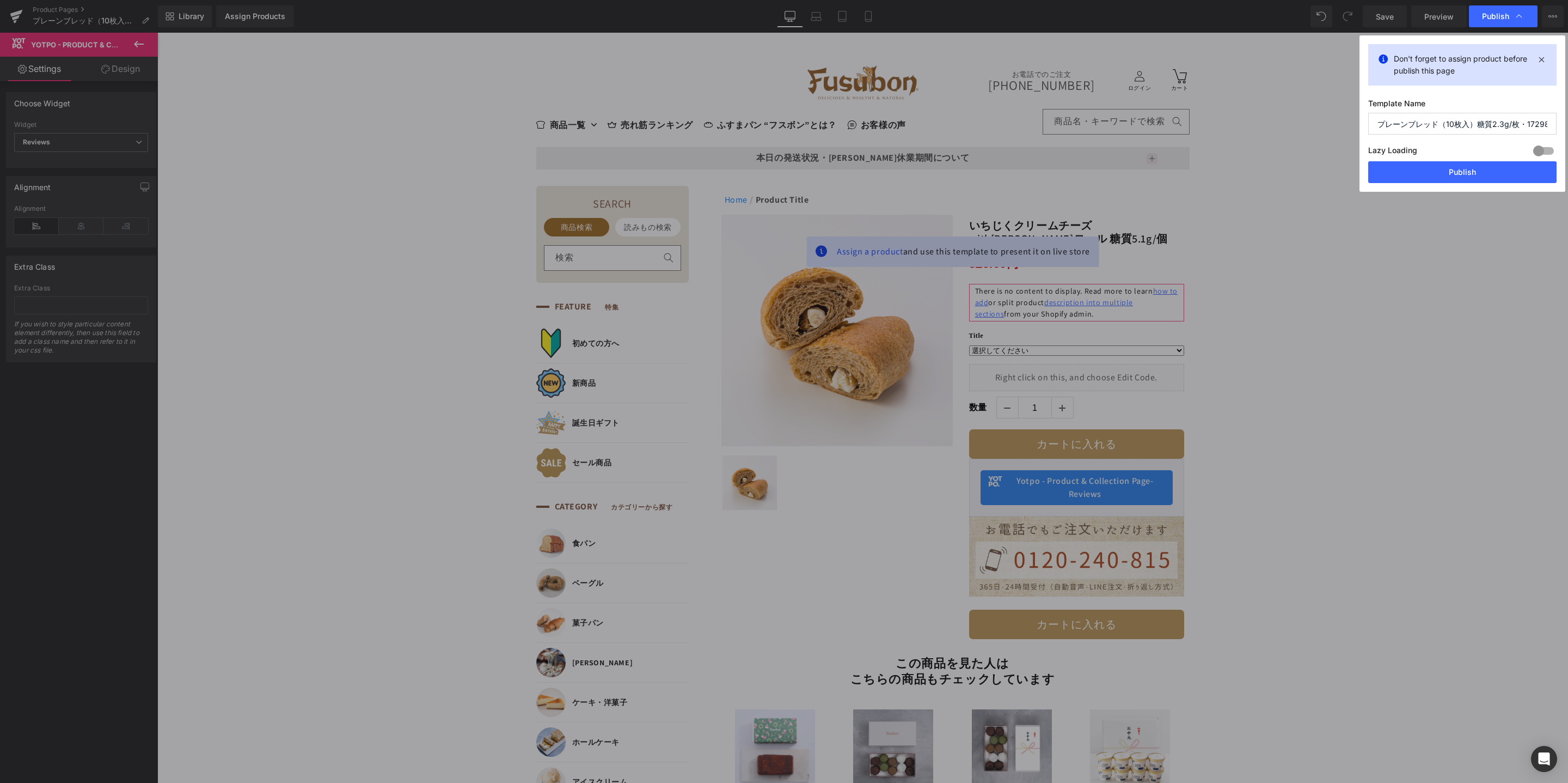
drag, startPoint x: 1447, startPoint y: 167, endPoint x: 1267, endPoint y: 8, distance: 240.2
click at [1447, 167] on button "Publish" at bounding box center [1462, 172] width 189 height 22
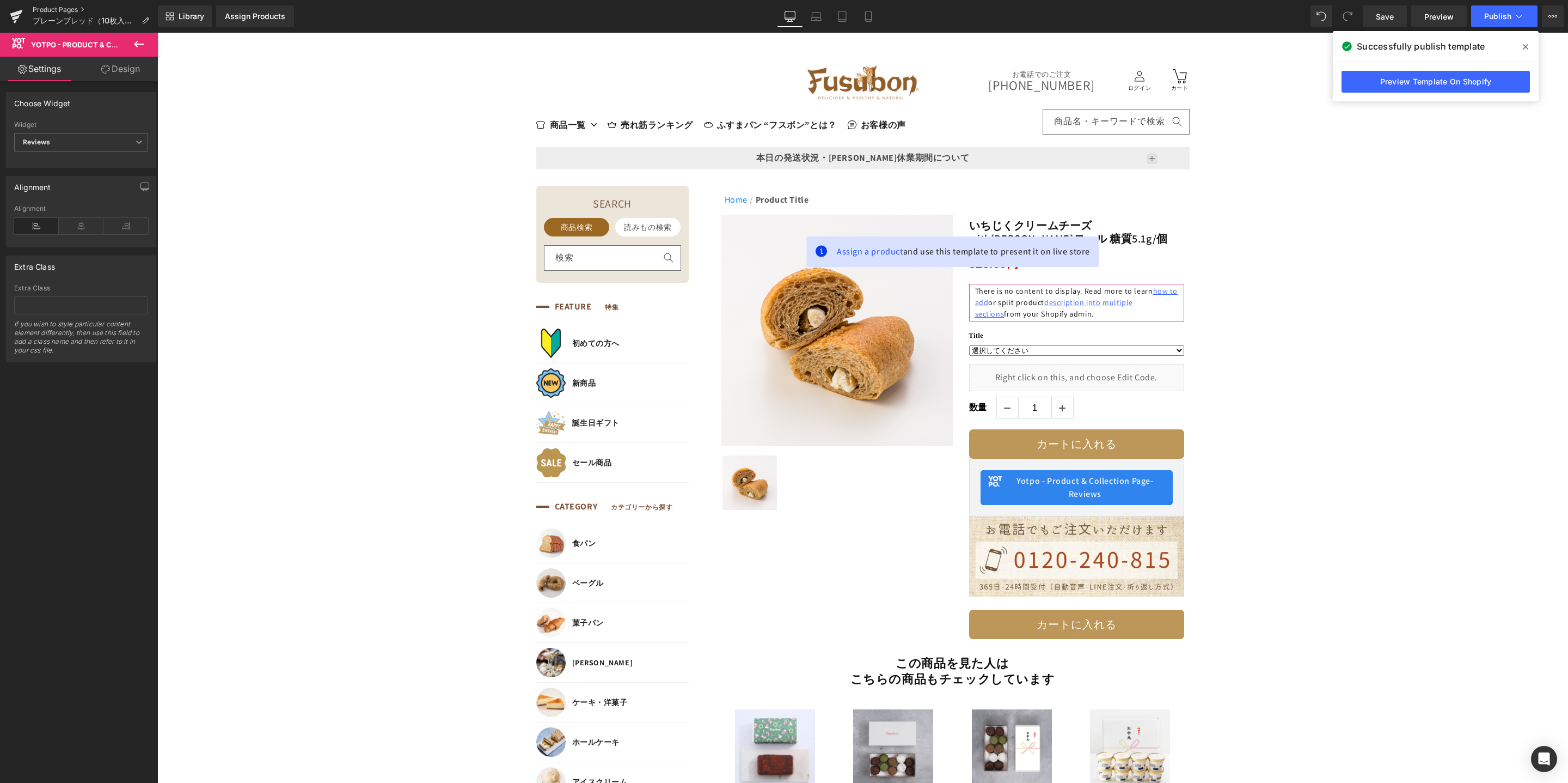
click at [66, 6] on link "Product Pages" at bounding box center [95, 10] width 125 height 9
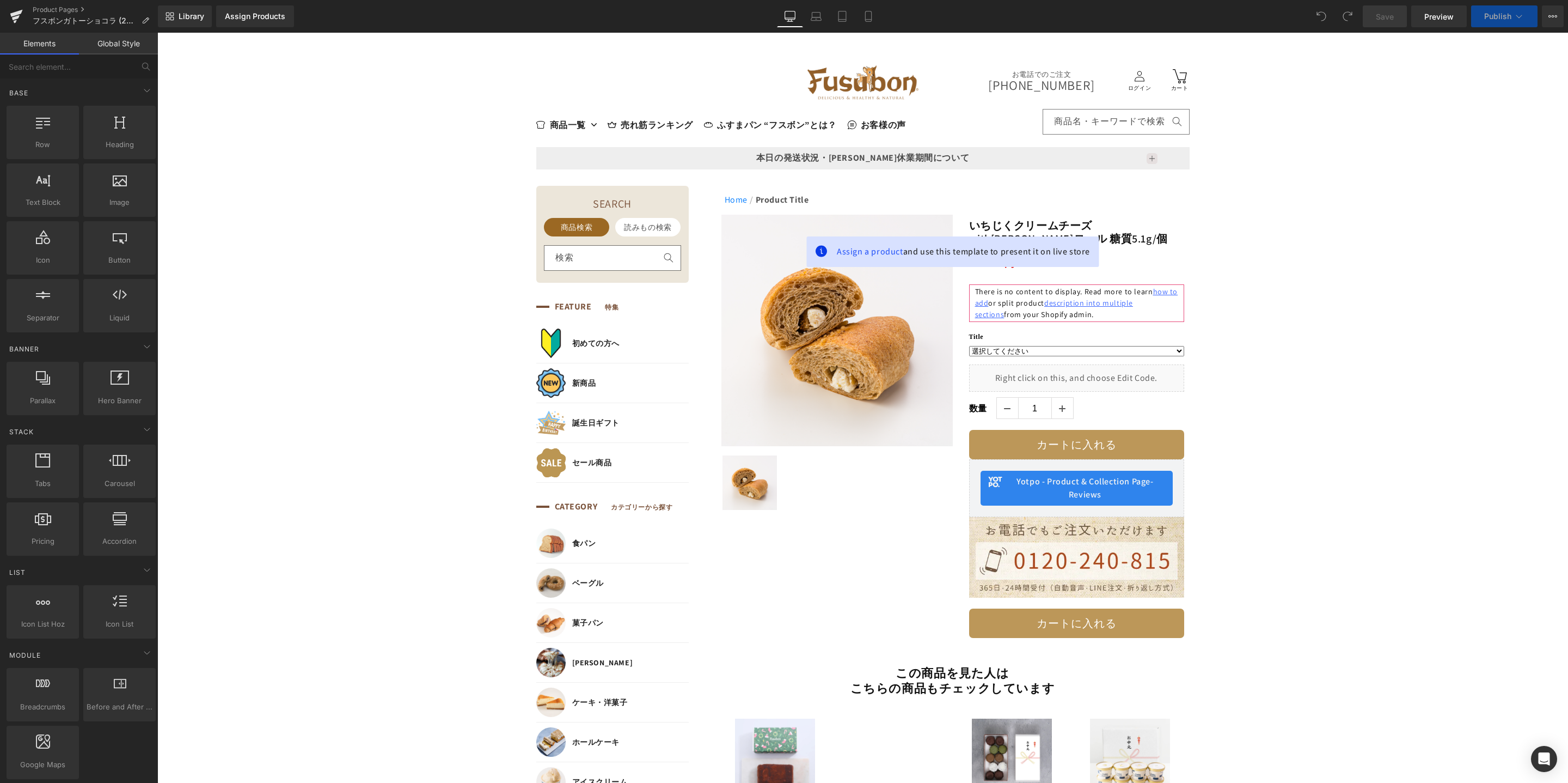
scroll to position [156, 0]
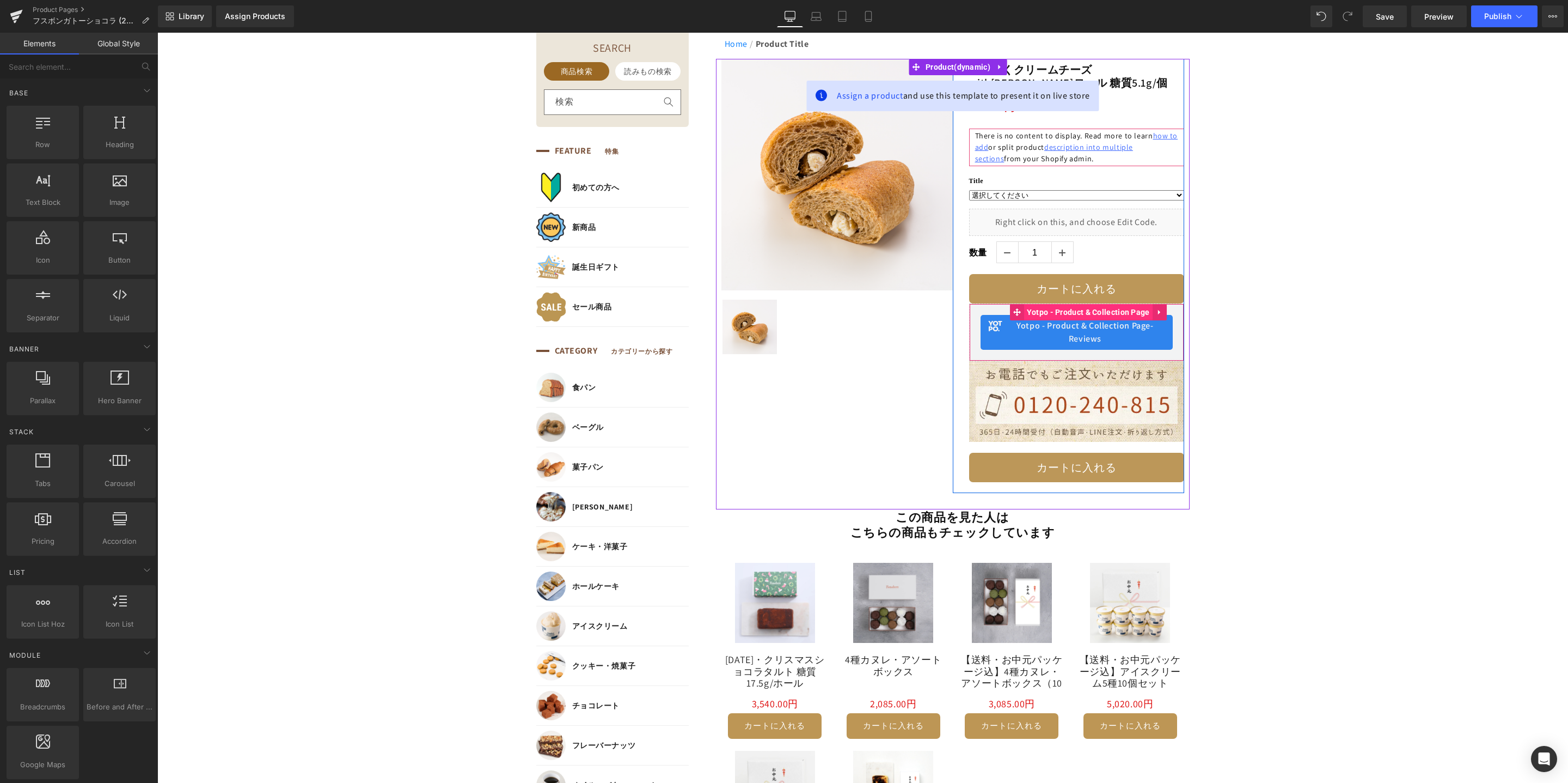
click at [1074, 318] on span "Yotpo - Product & Collection Page" at bounding box center [1088, 312] width 128 height 16
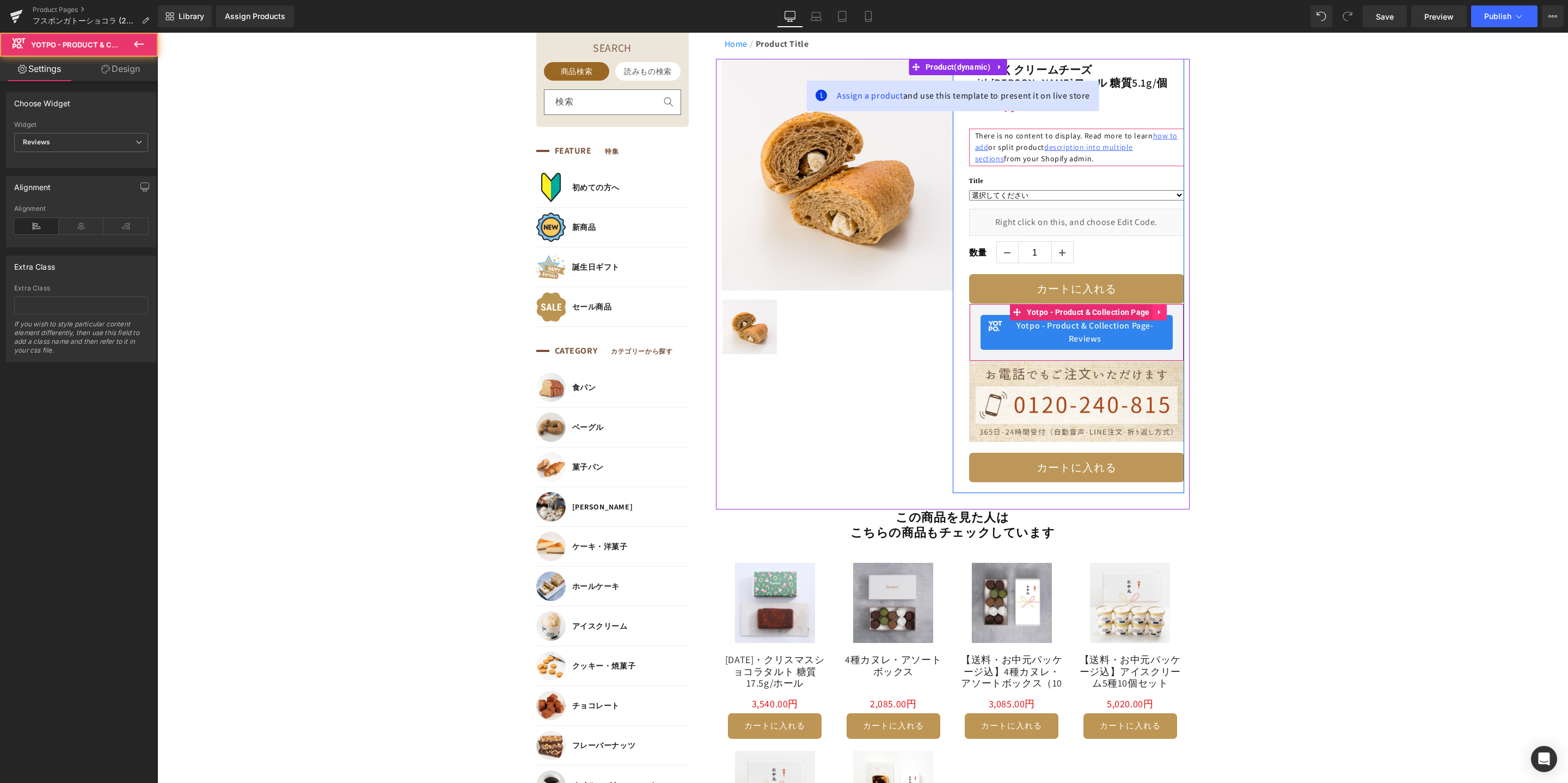
click at [1156, 311] on icon at bounding box center [1160, 312] width 8 height 8
click at [1085, 328] on span "Yotpo - Product & Collection Page - Reviews" at bounding box center [1085, 333] width 157 height 26
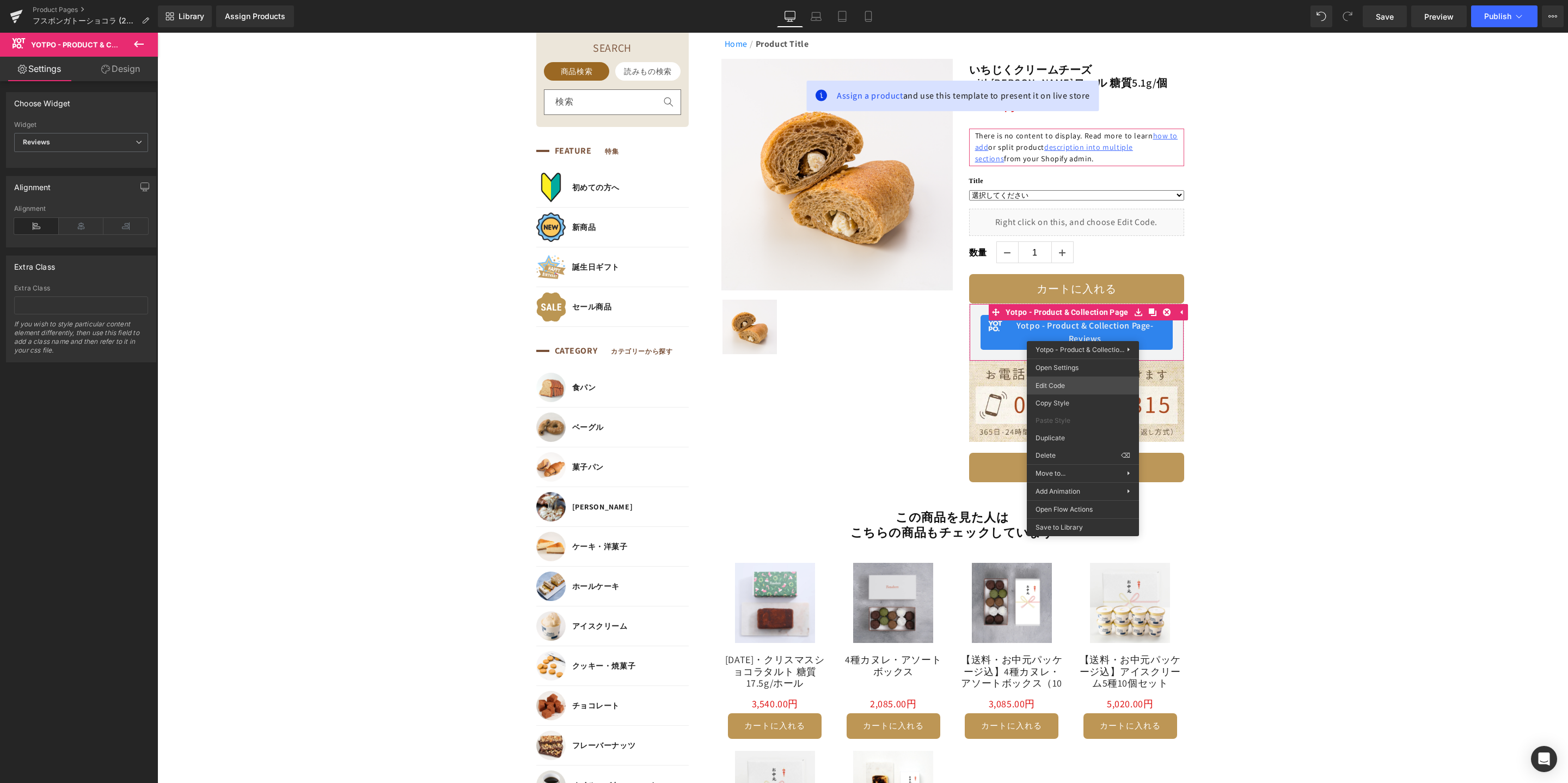
click at [1071, 391] on body "Yotpo - Product & Collection Page You are previewing how the will restyle your …" at bounding box center [784, 391] width 1568 height 783
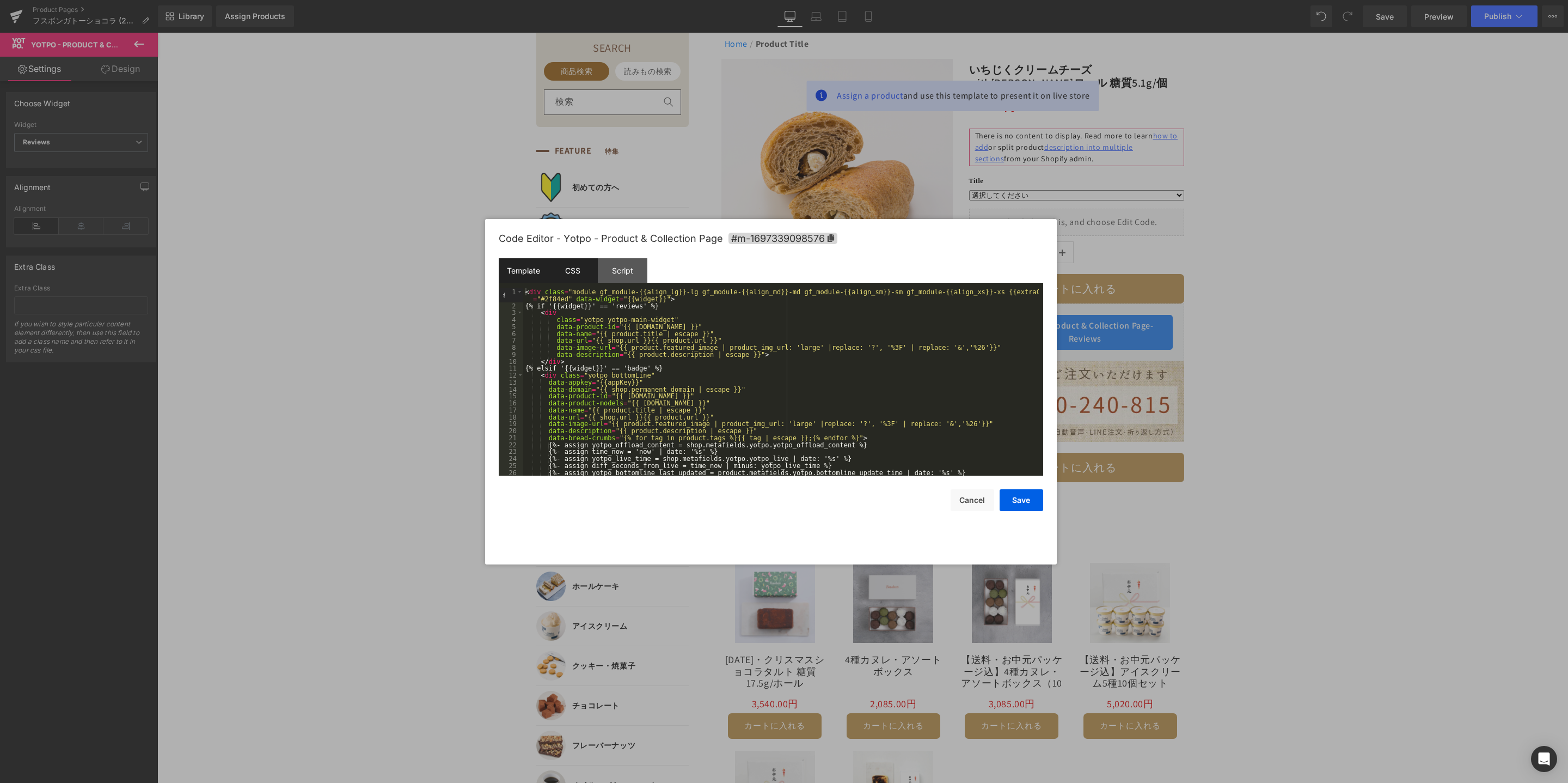
click at [583, 270] on div "CSS" at bounding box center [573, 270] width 50 height 25
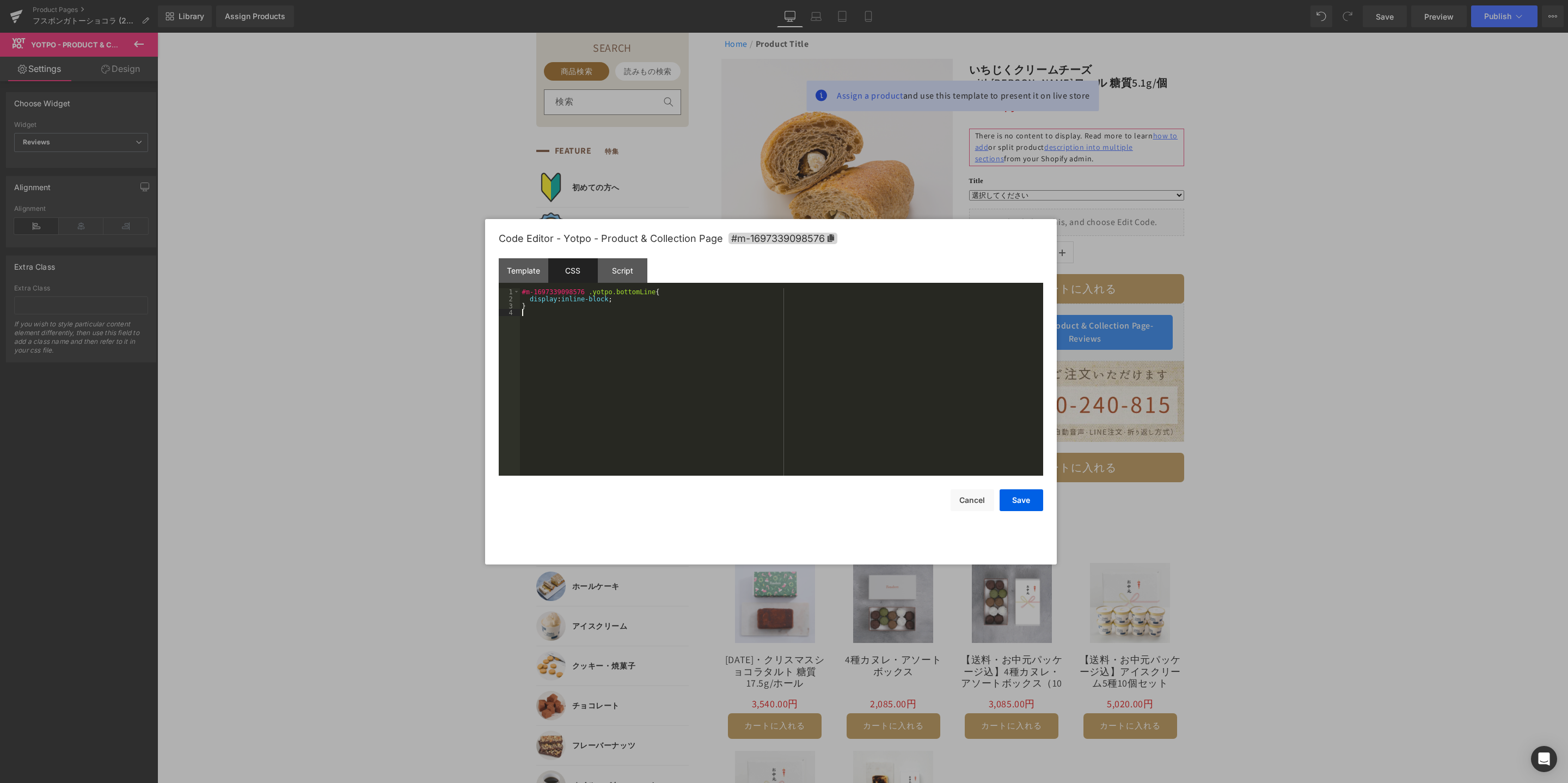
click at [576, 317] on div "#m-1697339098576 .yotpo.bottomLine { display : inline-block ; }" at bounding box center [781, 389] width 523 height 201
click at [1027, 504] on button "Save" at bounding box center [1021, 500] width 43 height 22
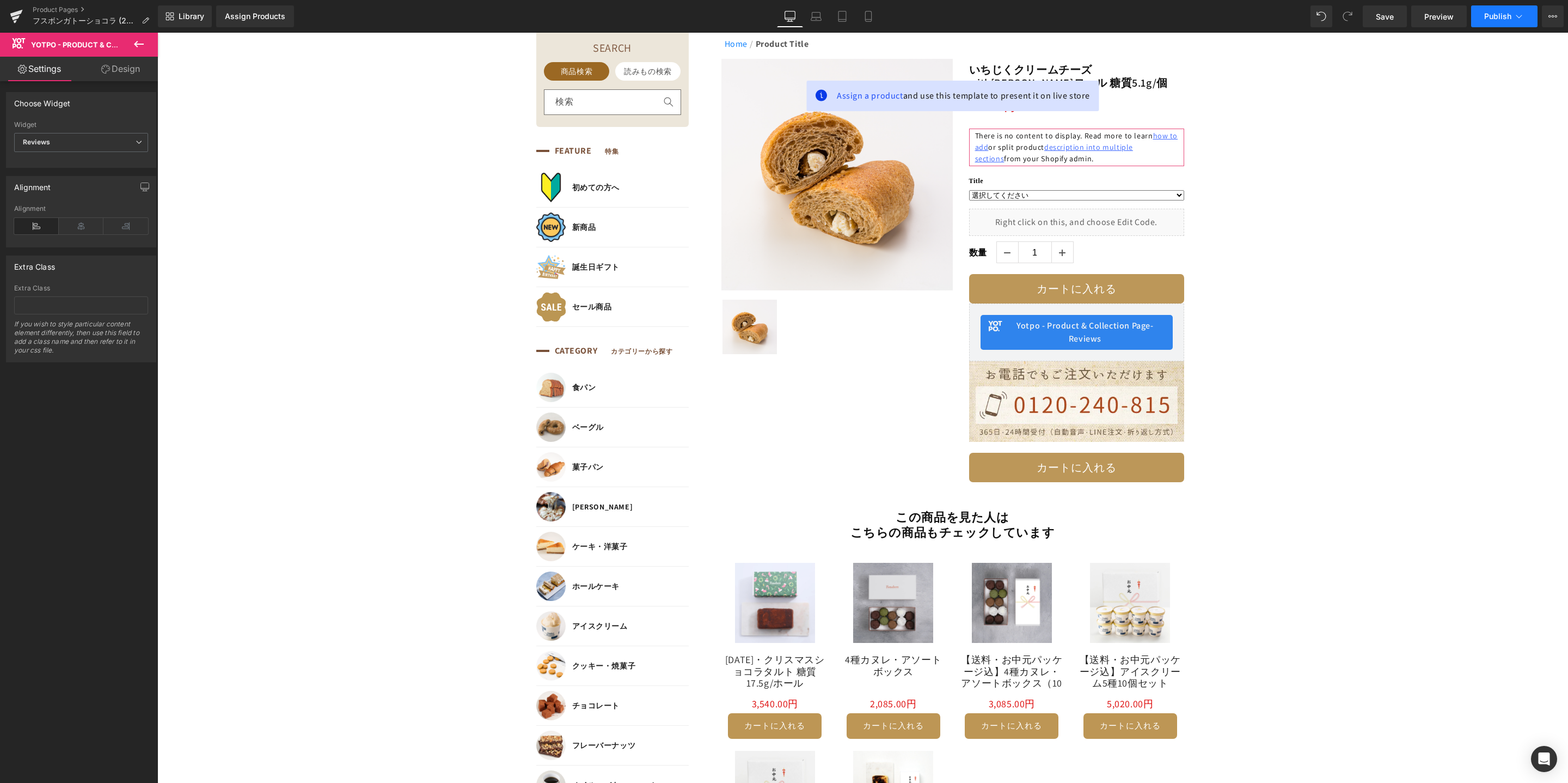
click at [1510, 21] on span "Publish" at bounding box center [1498, 16] width 27 height 9
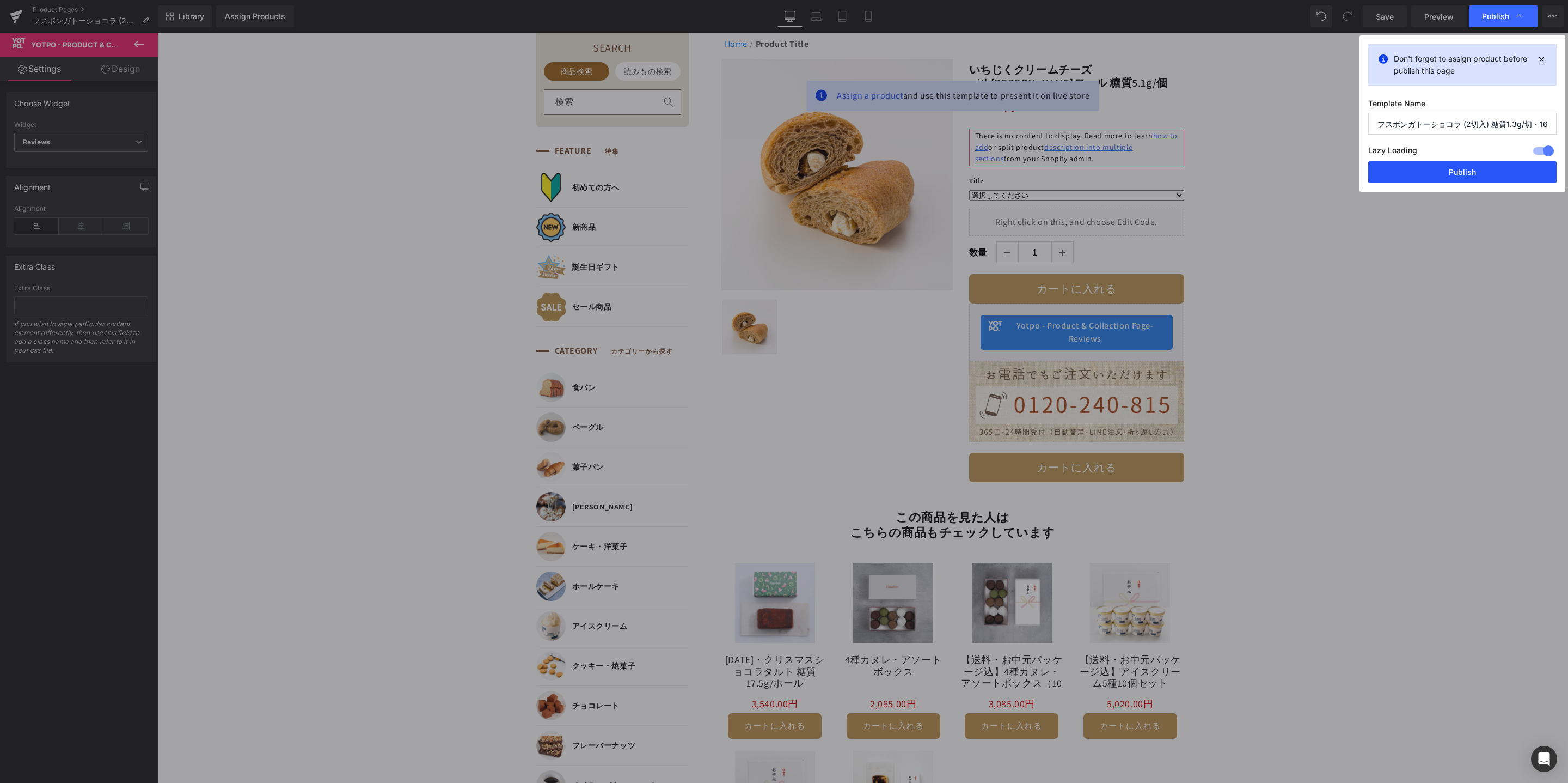
click at [1455, 177] on button "Publish" at bounding box center [1462, 172] width 189 height 22
